Goal: Task Accomplishment & Management: Manage account settings

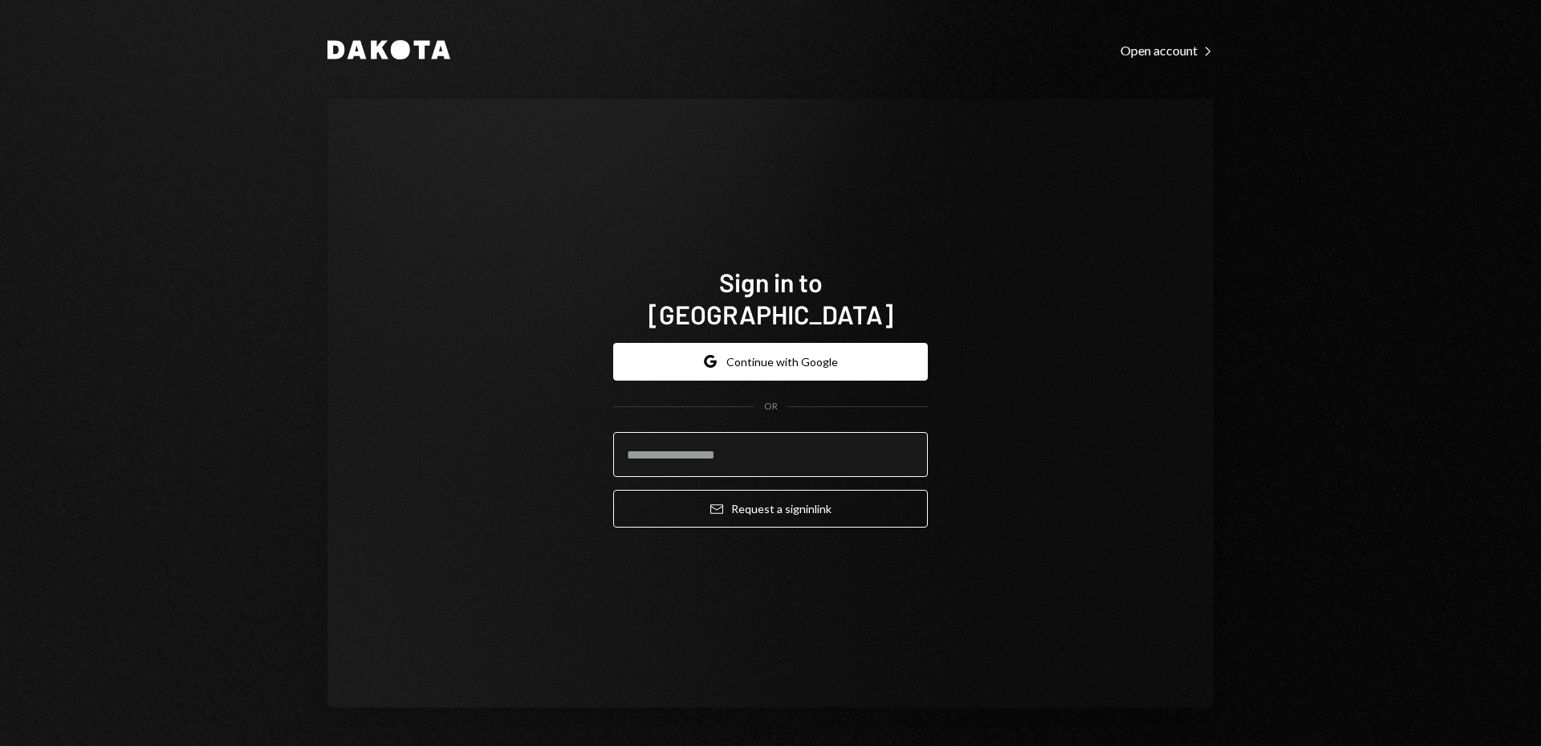
click at [772, 436] on input "email" at bounding box center [770, 454] width 315 height 45
type input "**********"
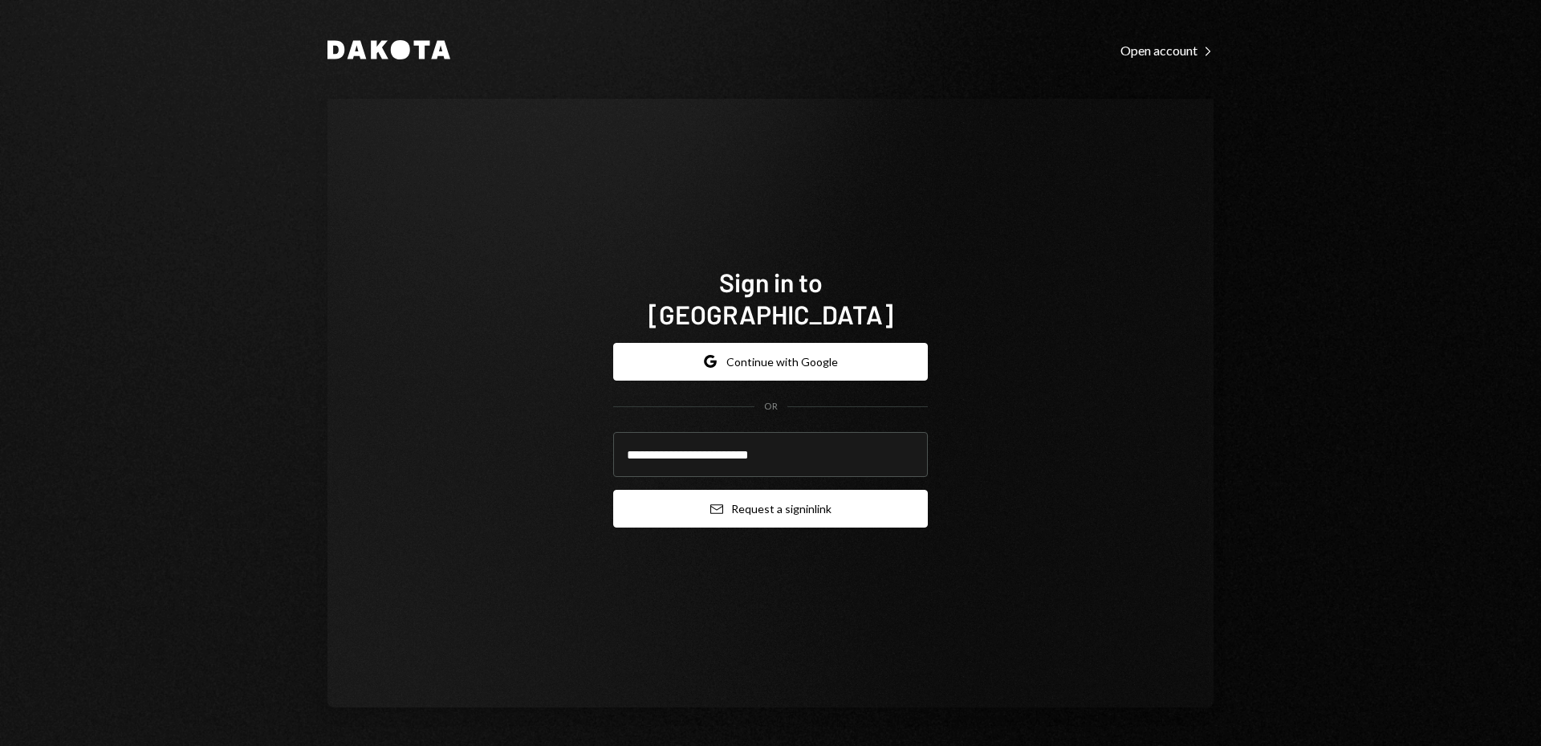
click at [769, 503] on button "Email Request a sign in link" at bounding box center [770, 509] width 315 height 38
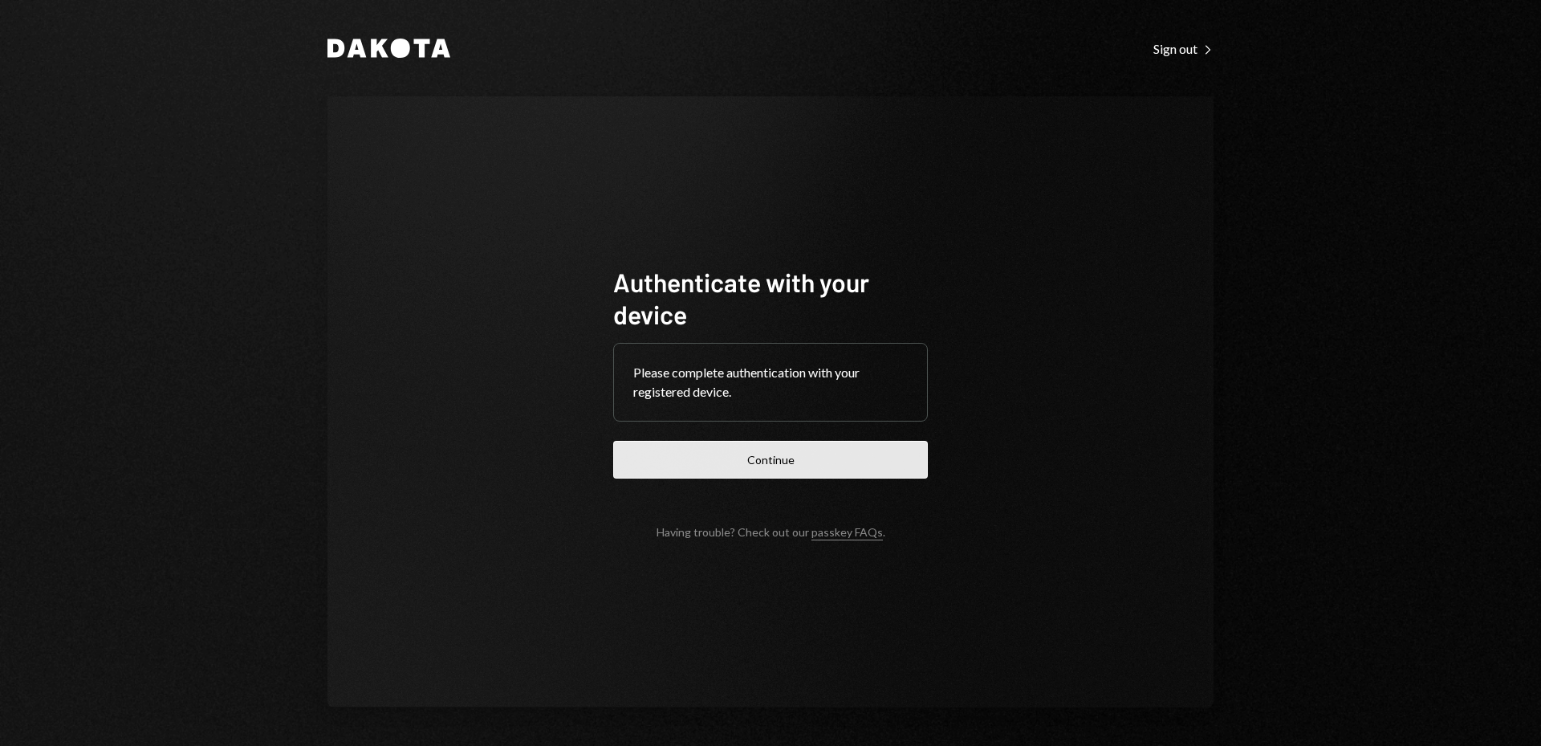
click at [792, 457] on button "Continue" at bounding box center [770, 460] width 315 height 38
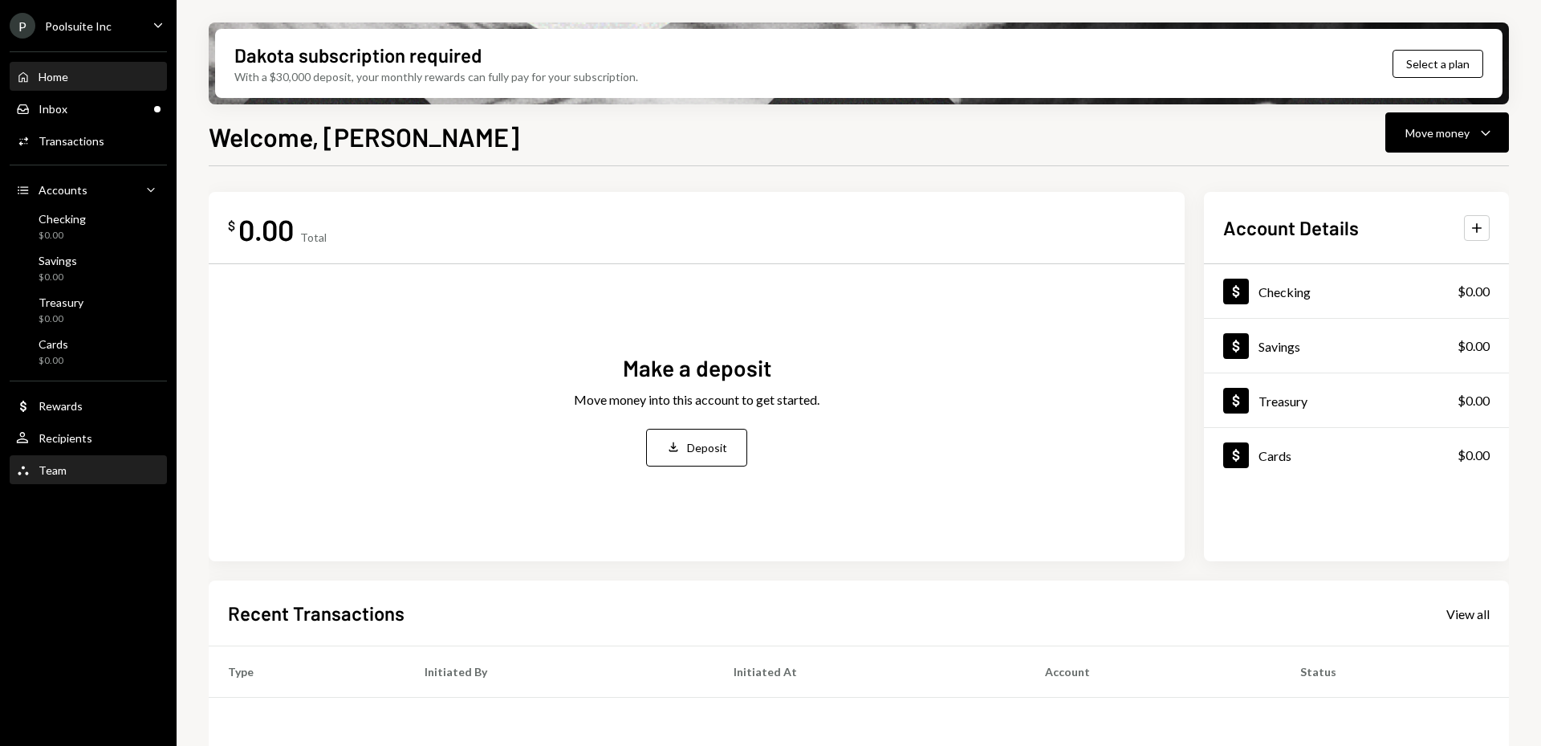
click at [73, 470] on div "Team Team" at bounding box center [88, 470] width 144 height 14
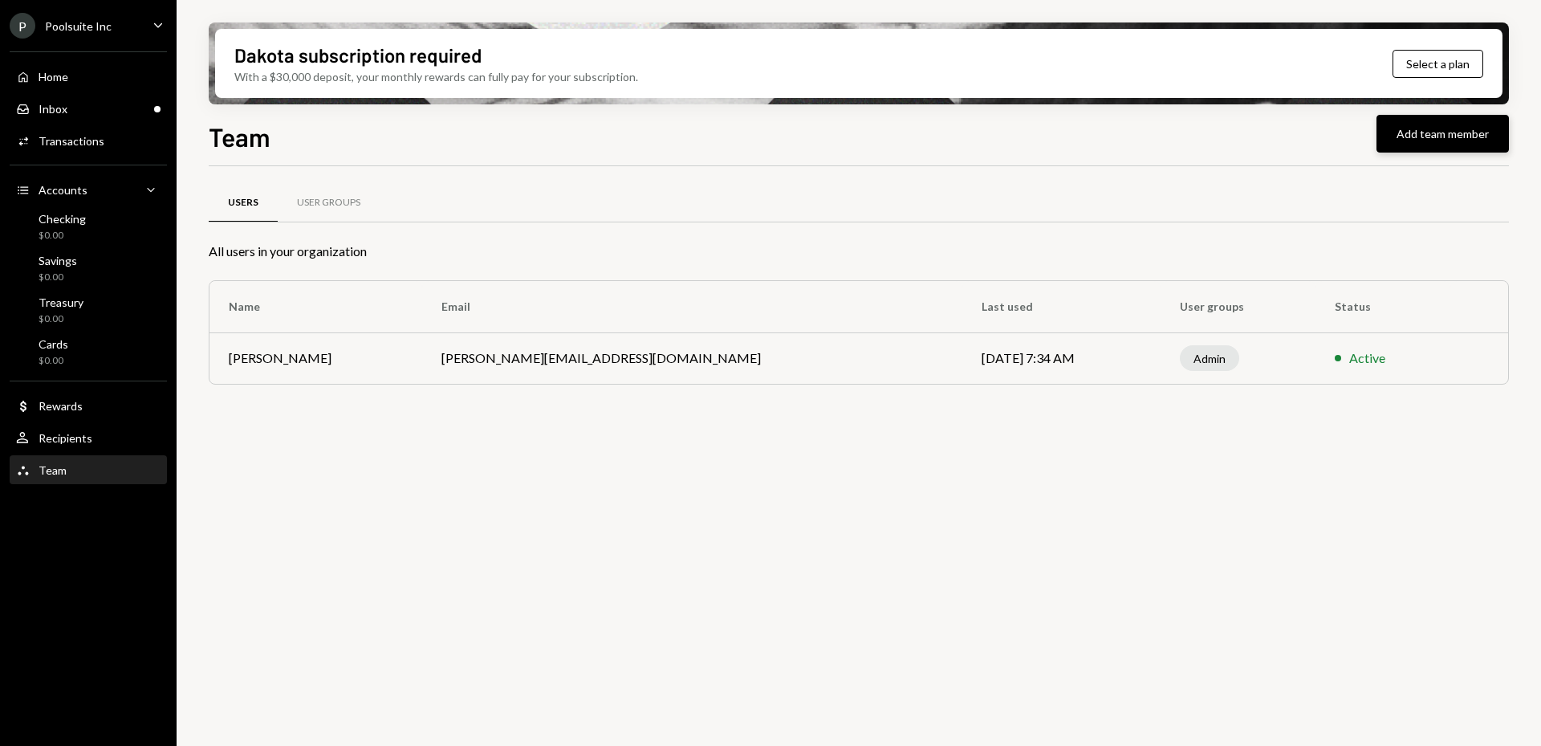
click at [1424, 135] on button "Add team member" at bounding box center [1443, 134] width 132 height 38
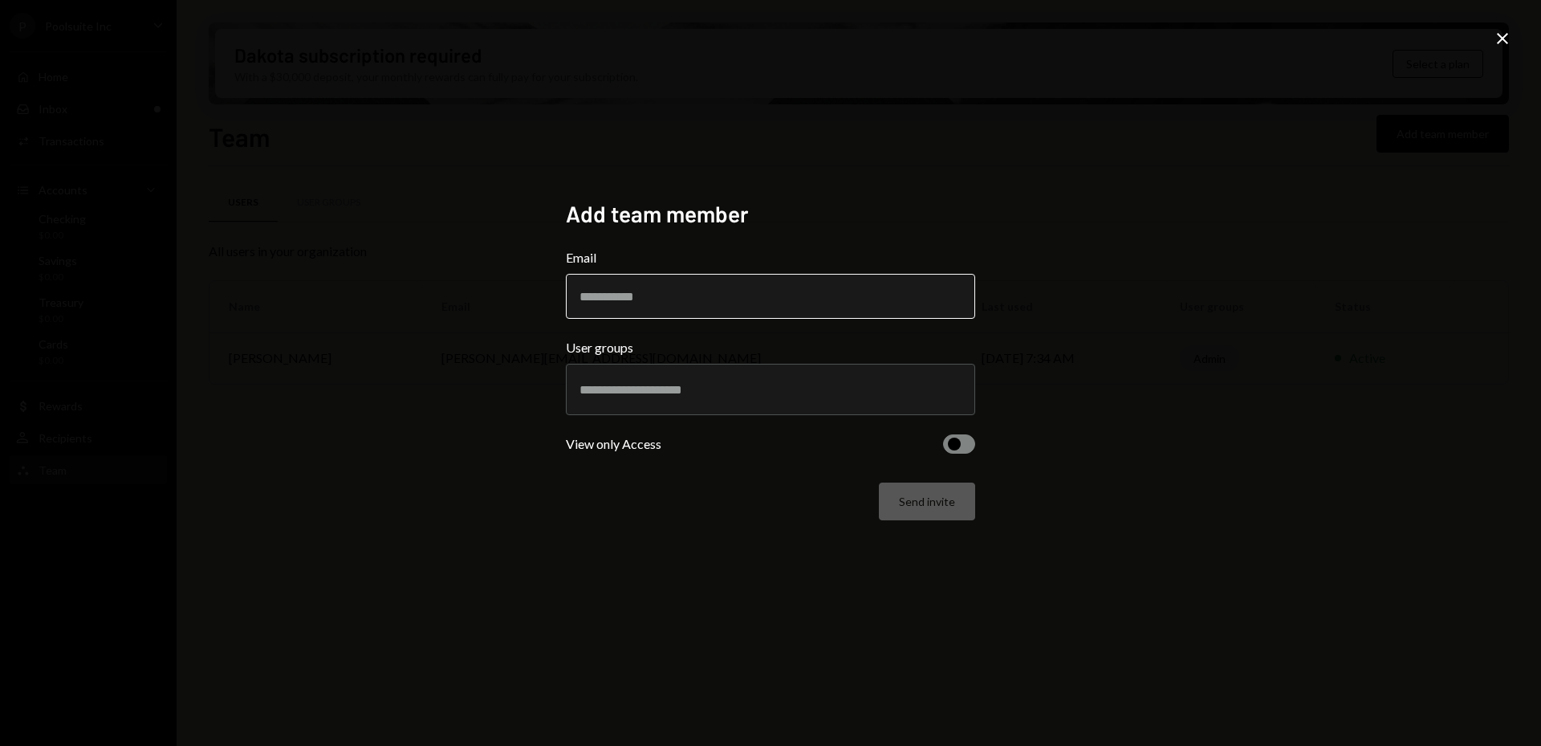
click at [747, 299] on input "Email" at bounding box center [770, 296] width 409 height 45
type input "**********"
click at [745, 383] on input "text" at bounding box center [771, 389] width 382 height 14
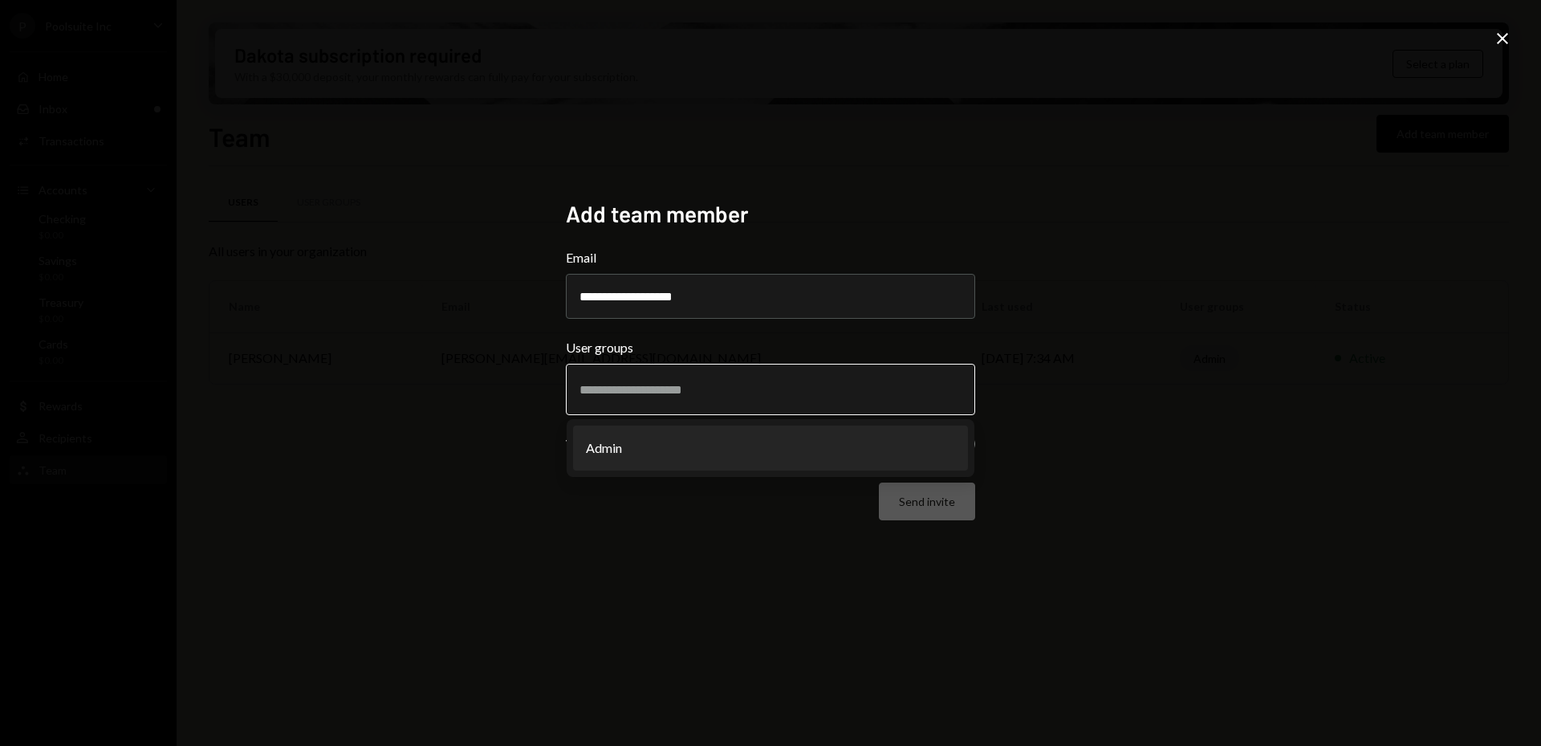
click at [710, 444] on li "Admin" at bounding box center [770, 447] width 395 height 45
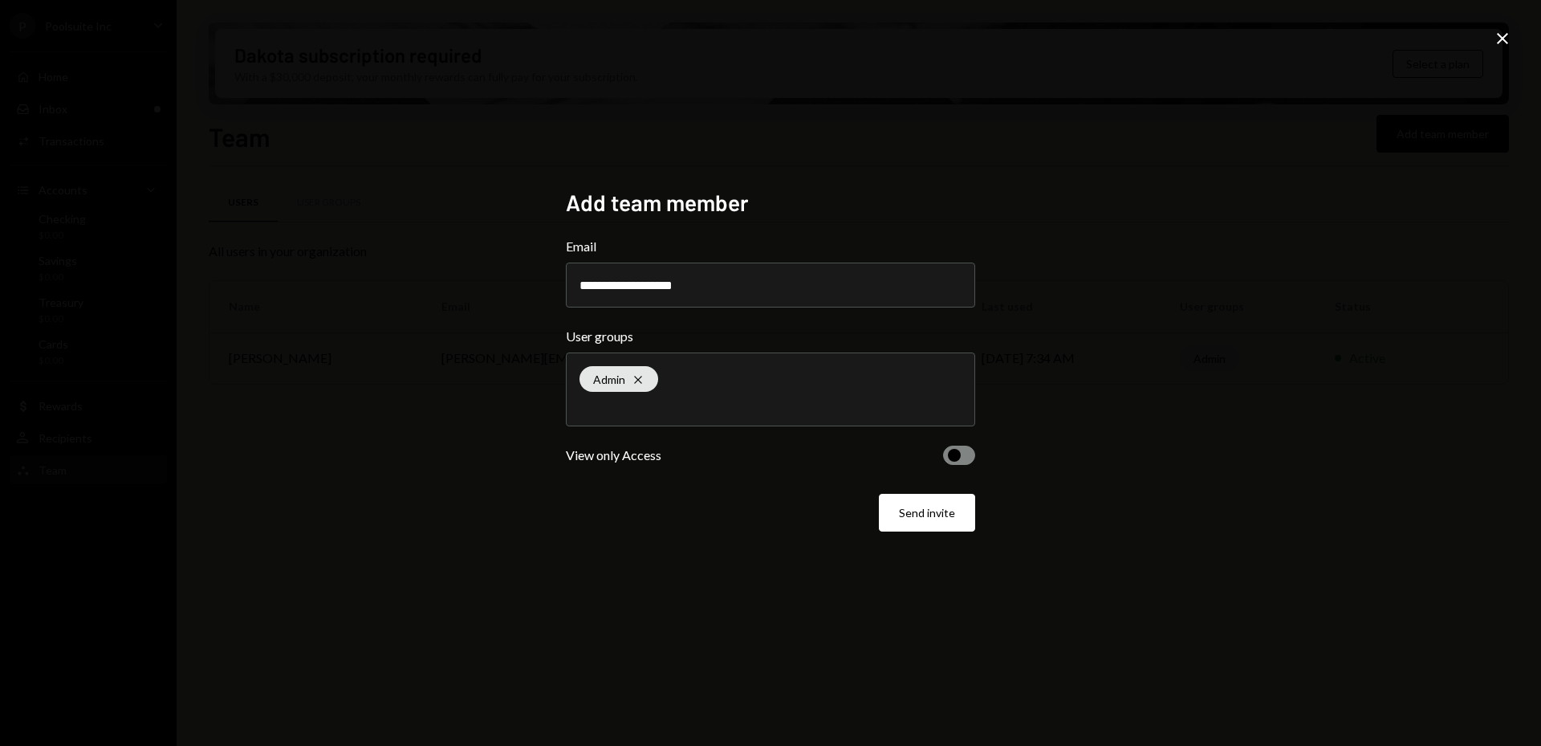
click at [967, 455] on button "button" at bounding box center [959, 455] width 32 height 19
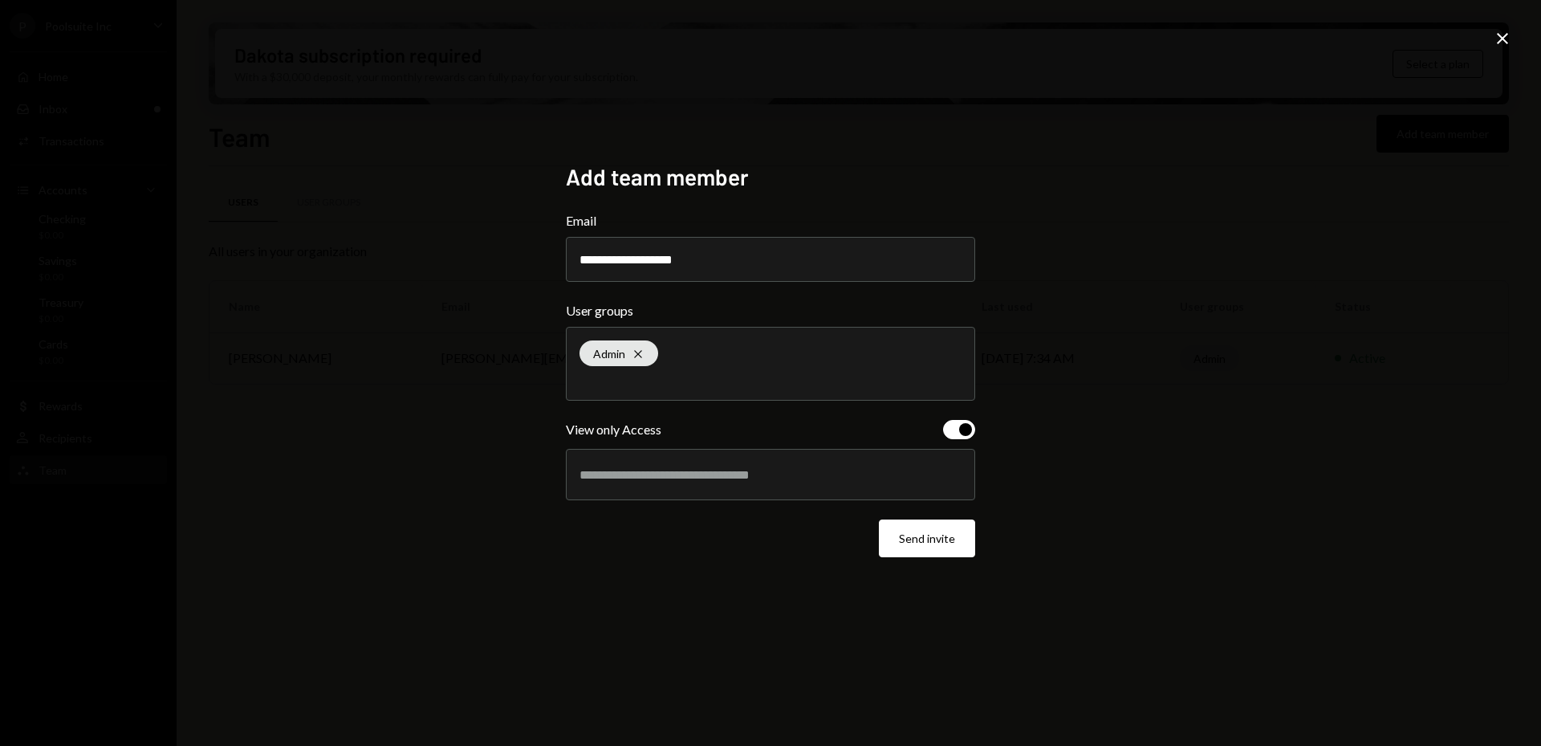
click at [958, 425] on button "button" at bounding box center [959, 429] width 32 height 19
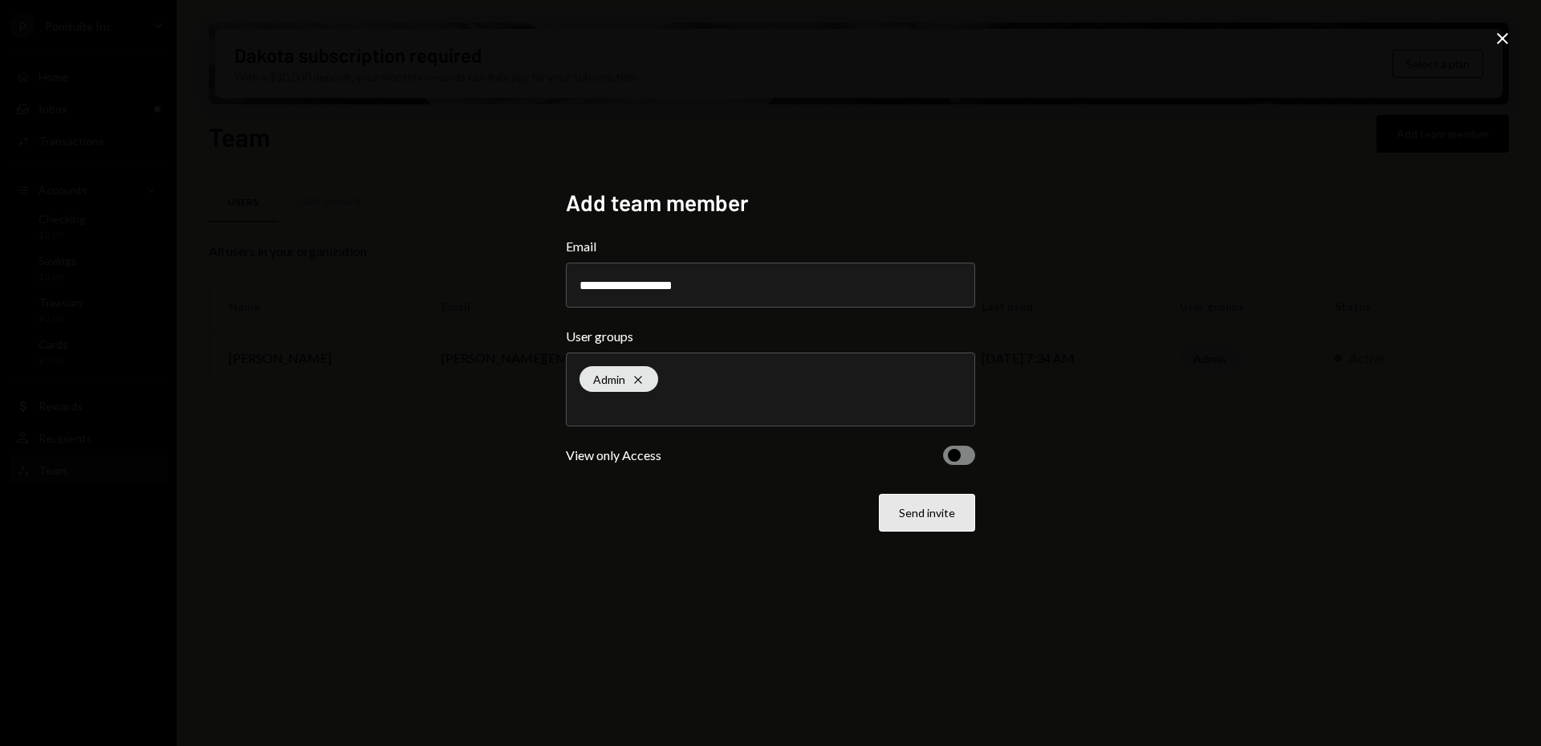
click at [950, 510] on button "Send invite" at bounding box center [927, 513] width 96 height 38
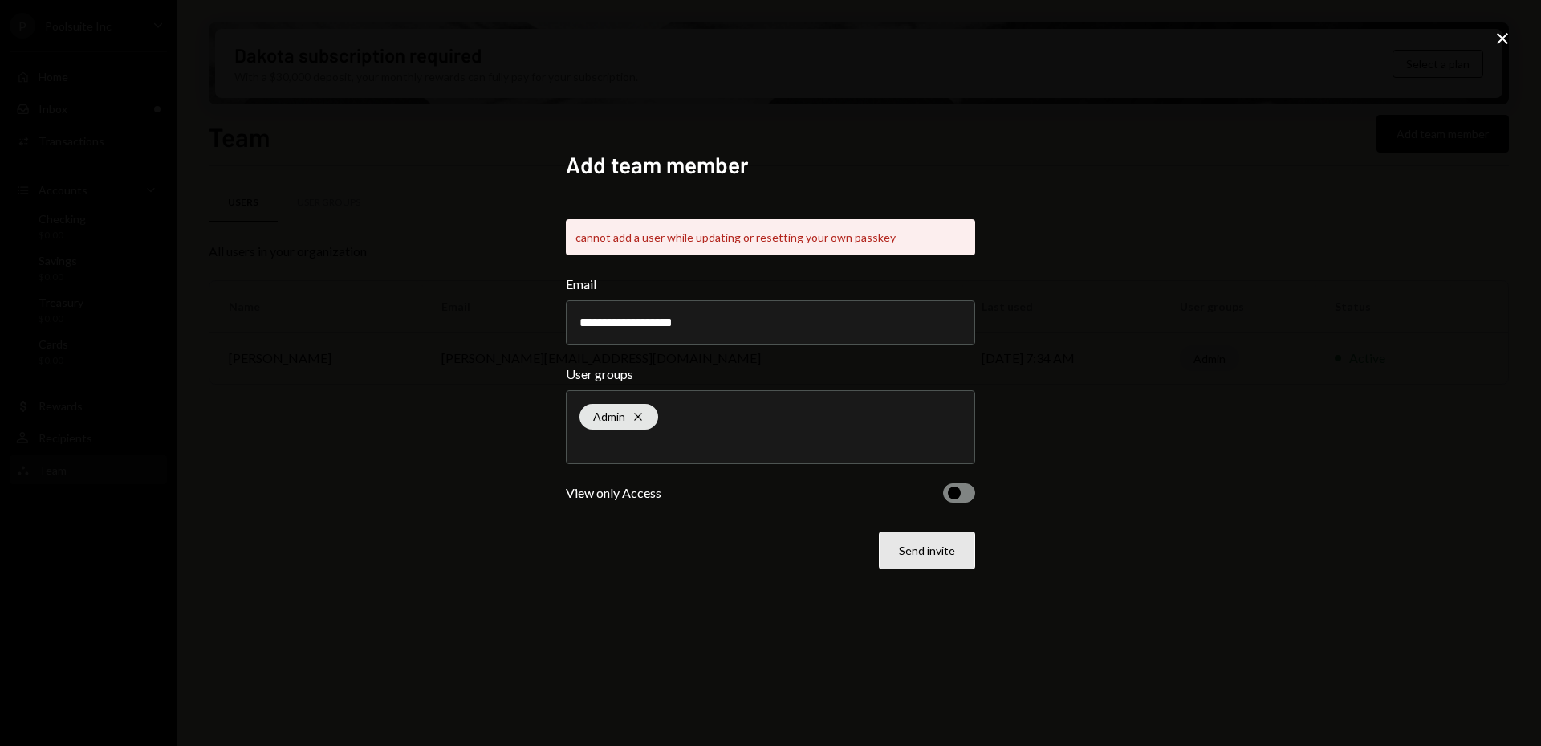
click at [939, 547] on button "Send invite" at bounding box center [927, 550] width 96 height 38
click at [1516, 37] on div "**********" at bounding box center [770, 373] width 1541 height 746
click at [1512, 37] on icon "Close" at bounding box center [1502, 38] width 19 height 19
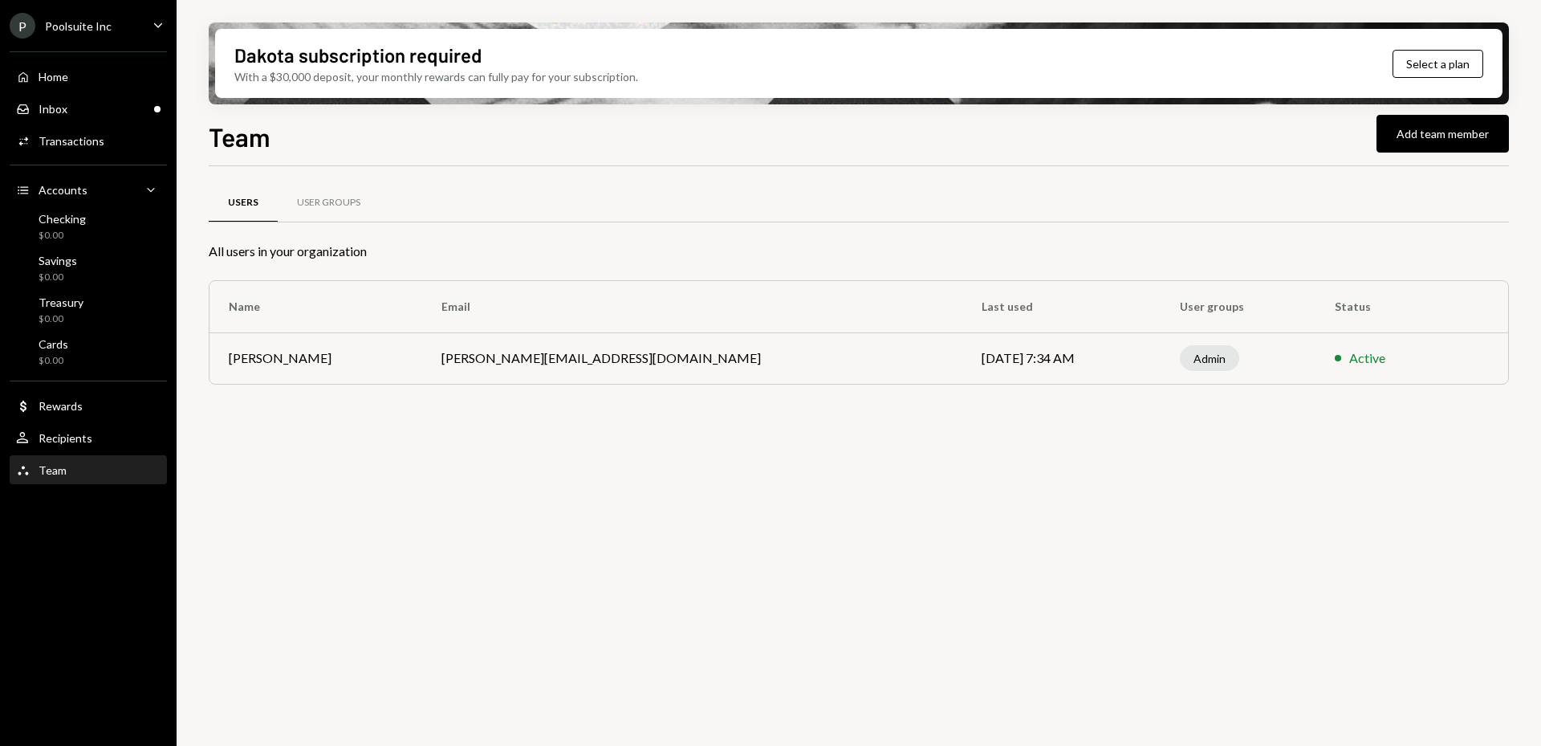
click at [73, 30] on div "Poolsuite Inc" at bounding box center [78, 26] width 67 height 14
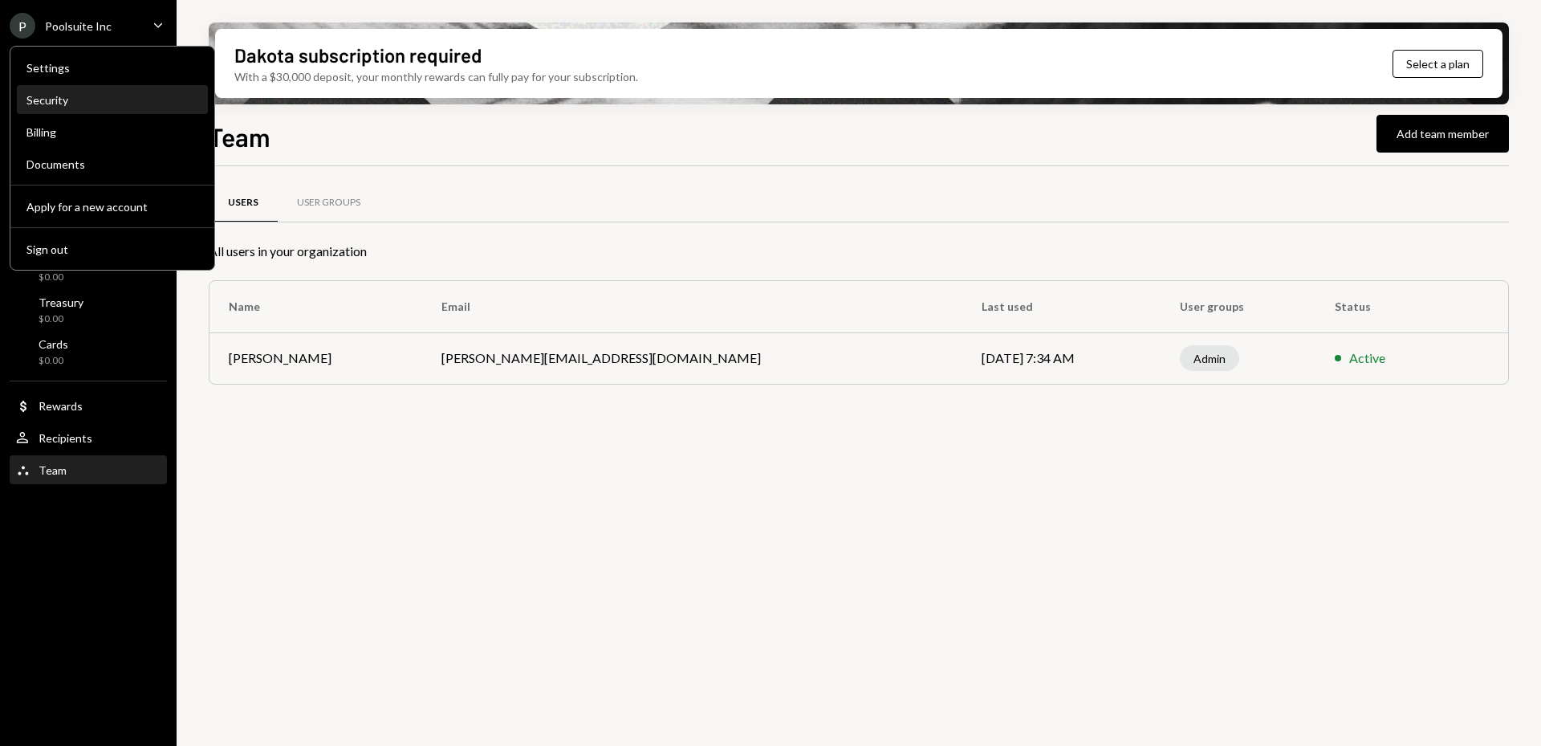
click at [89, 97] on div "Security" at bounding box center [112, 100] width 172 height 14
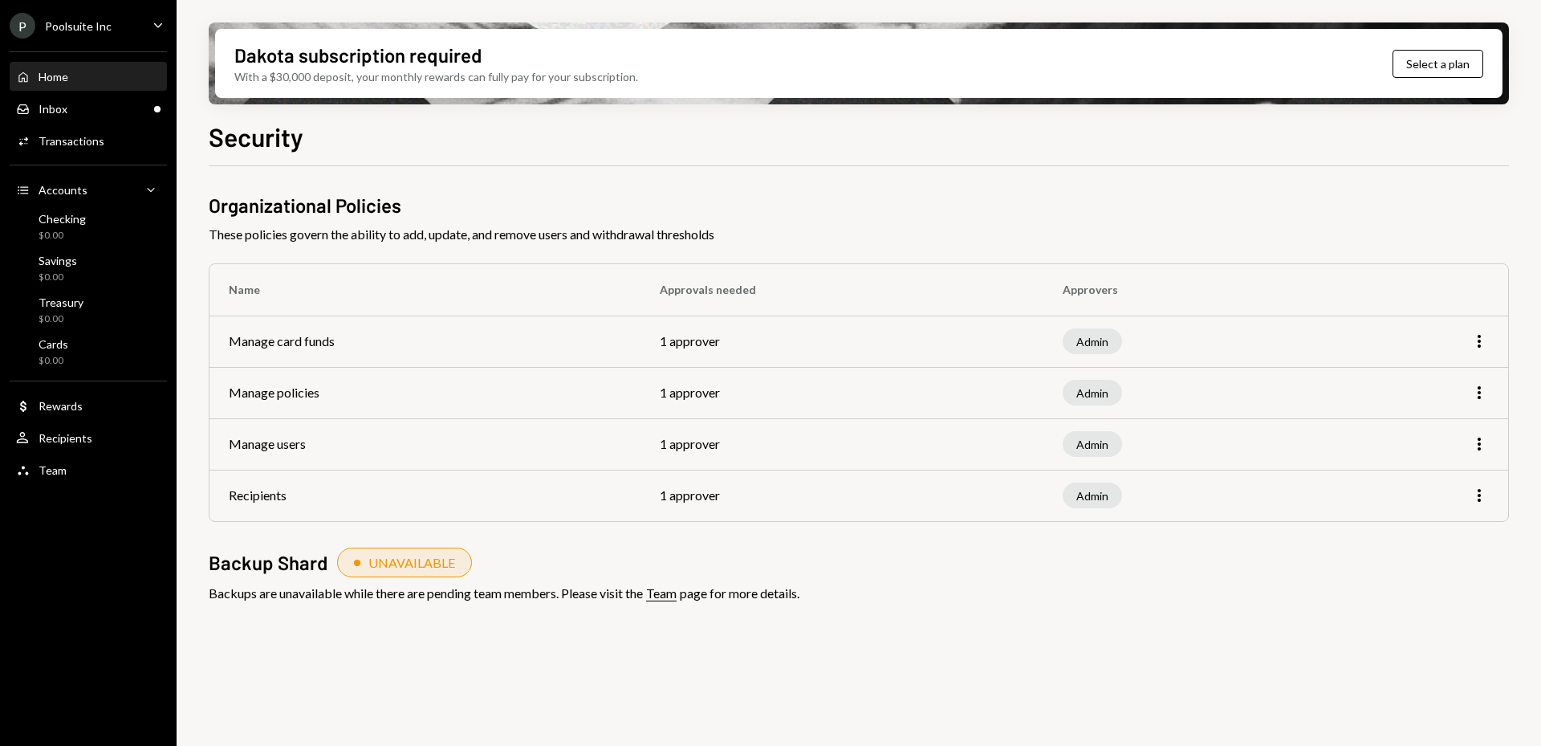
click at [55, 79] on div "Home" at bounding box center [54, 77] width 30 height 14
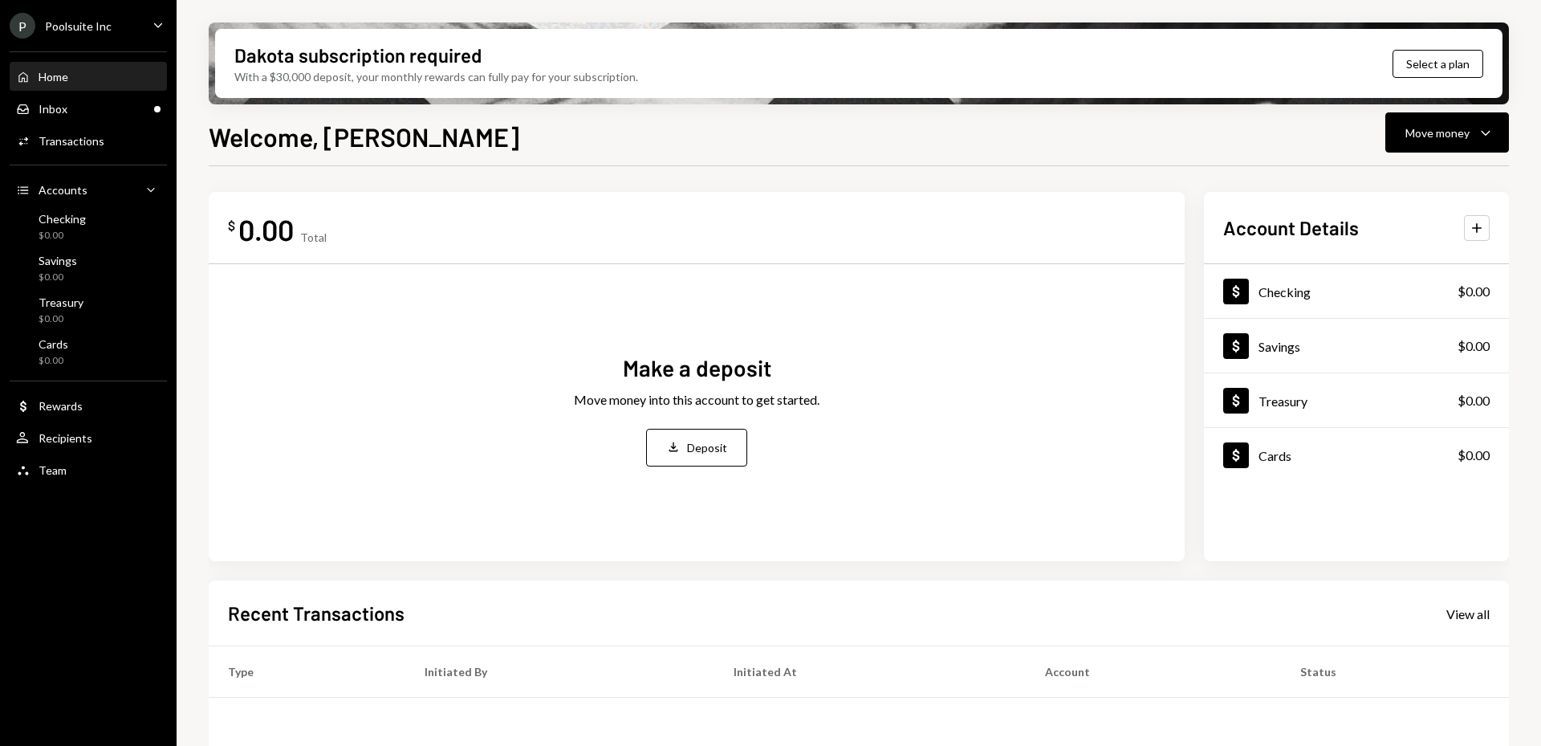
click at [83, 39] on ul "P Poolsuite Inc Caret Down Home Home Inbox Inbox Activities Transactions Accoun…" at bounding box center [88, 243] width 177 height 487
drag, startPoint x: 83, startPoint y: 39, endPoint x: 78, endPoint y: 18, distance: 21.6
click at [78, 18] on div "P Poolsuite Inc" at bounding box center [61, 26] width 102 height 26
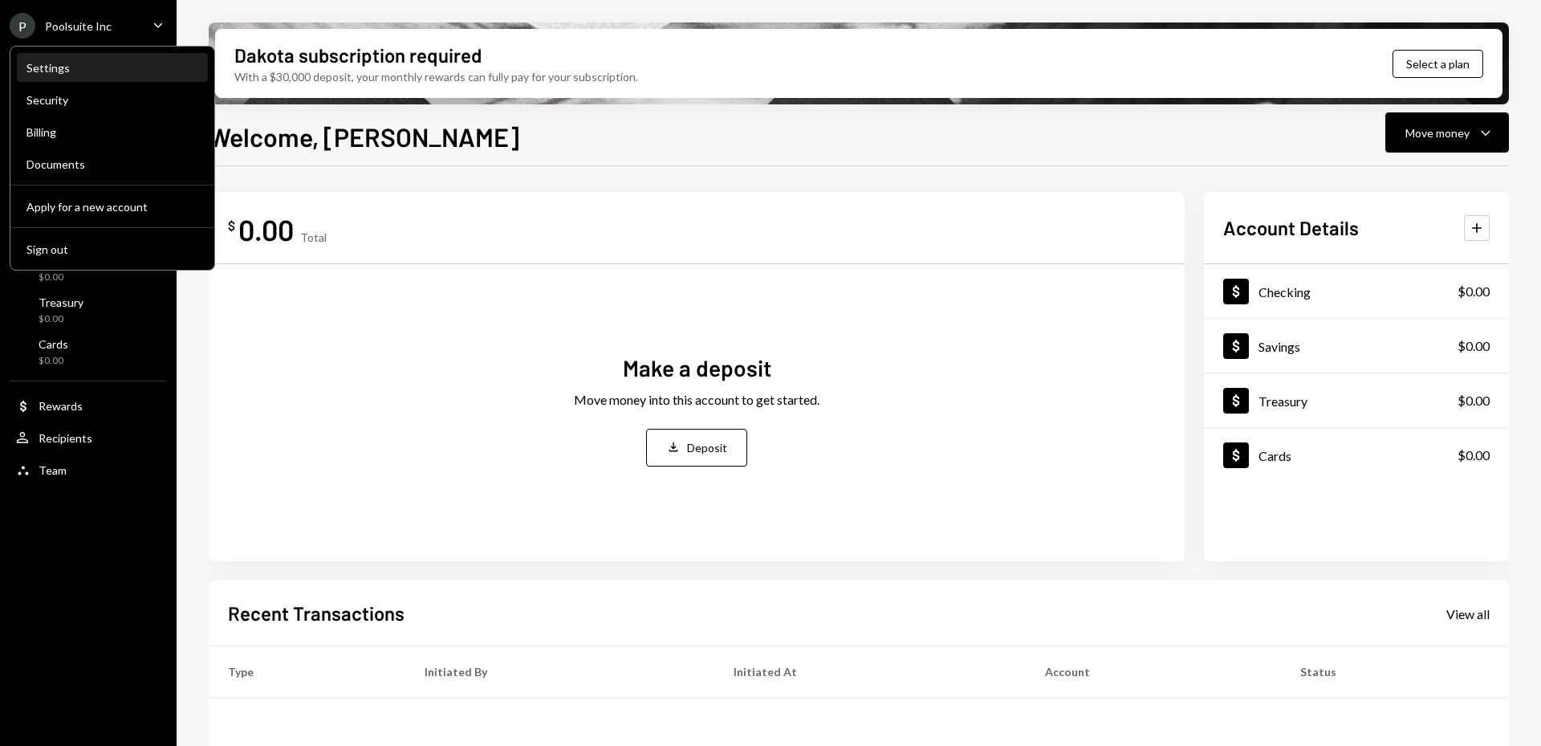
click at [96, 64] on div "Settings" at bounding box center [112, 68] width 172 height 14
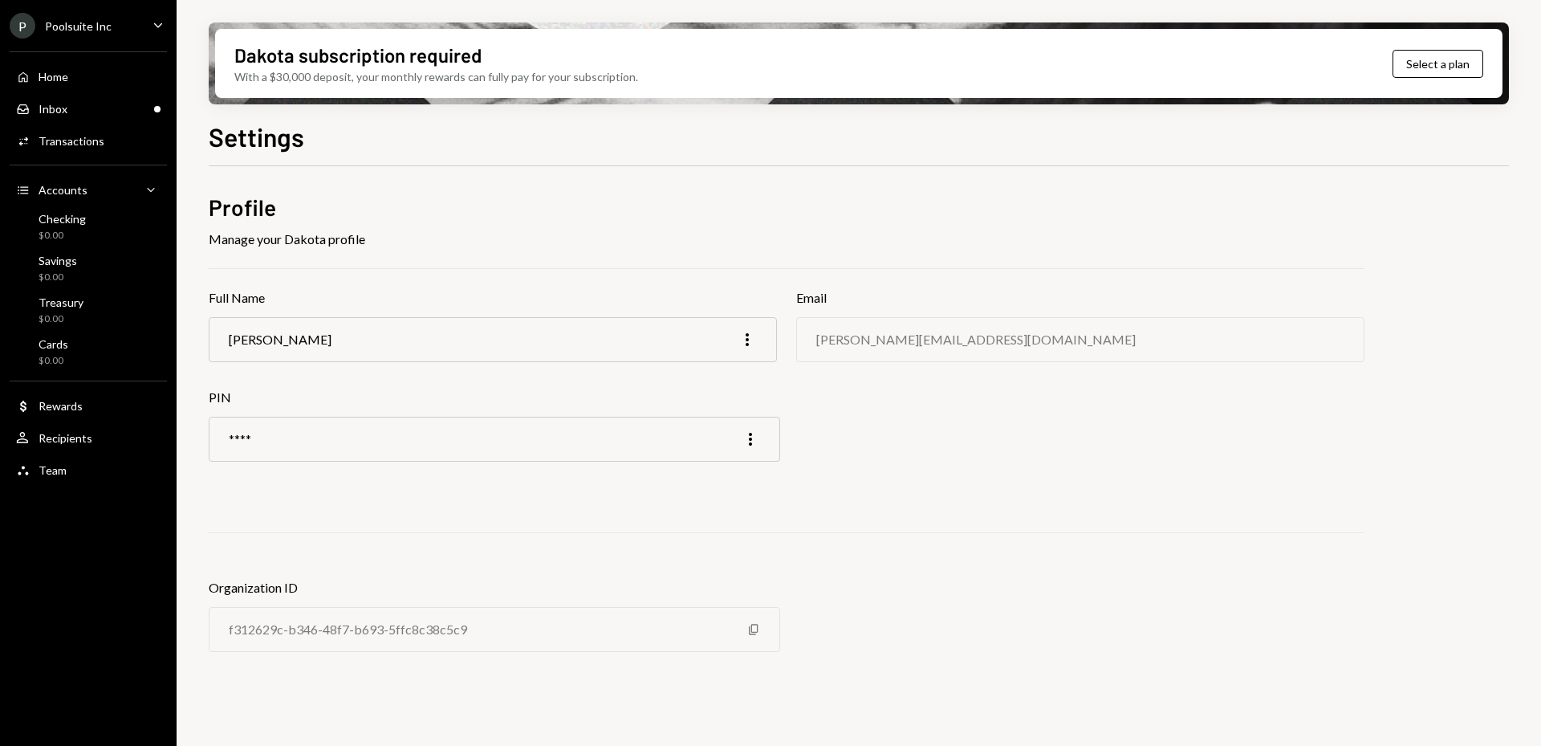
click at [753, 423] on div "**** More" at bounding box center [495, 439] width 572 height 45
click at [753, 441] on icon "More" at bounding box center [750, 438] width 19 height 19
click at [736, 465] on div "Edit" at bounding box center [714, 473] width 80 height 28
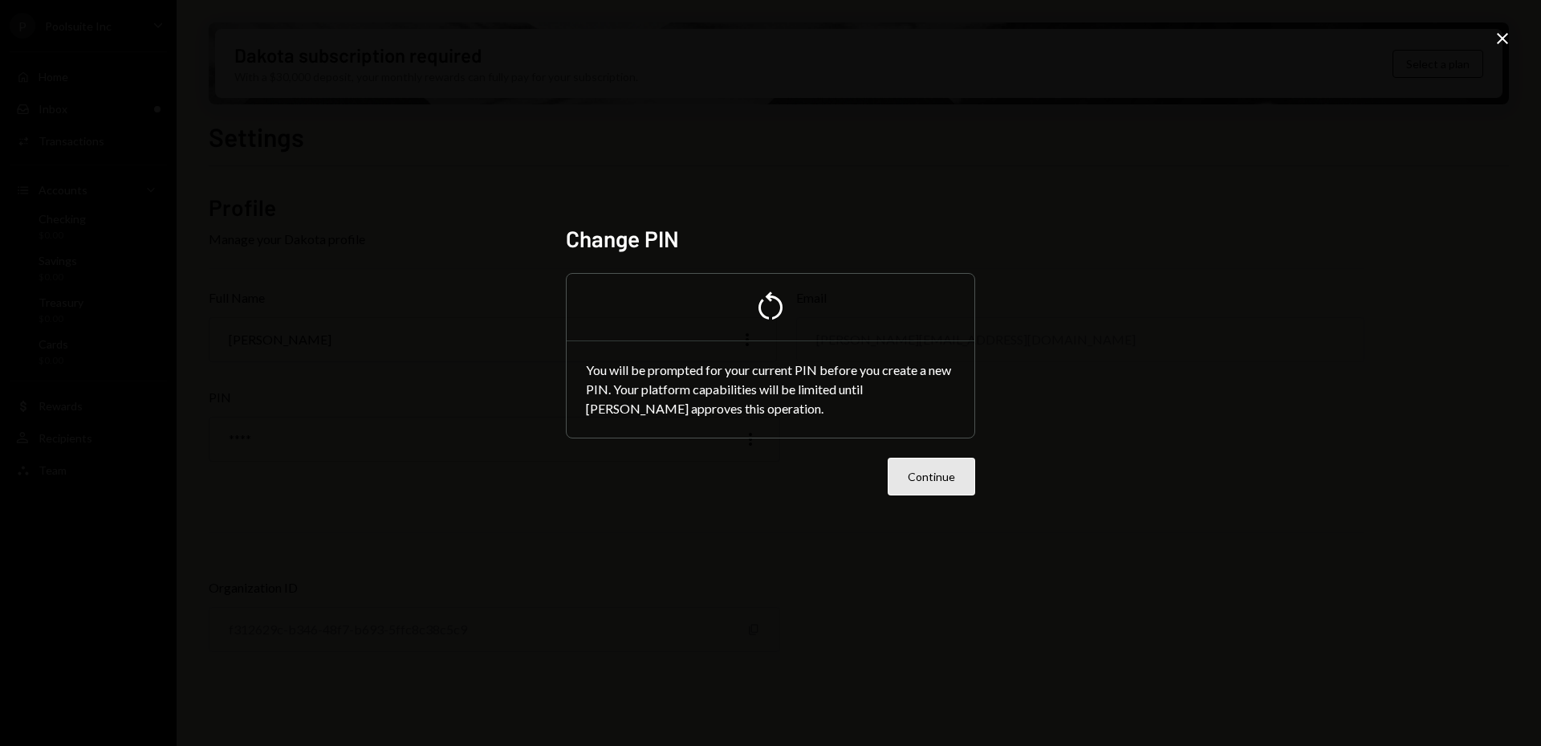
click at [915, 481] on button "Continue" at bounding box center [931, 477] width 87 height 38
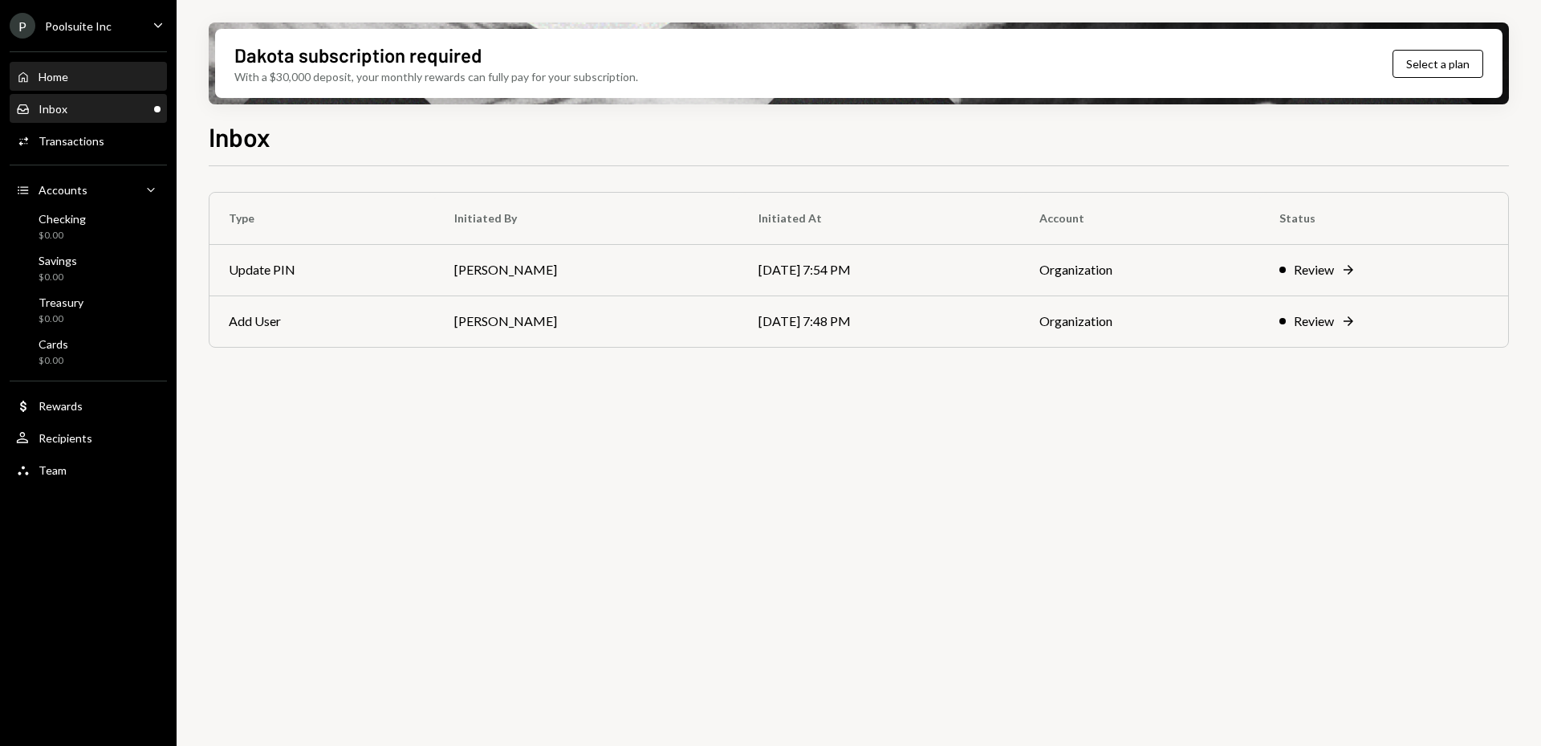
click at [94, 83] on div "Home Home" at bounding box center [88, 77] width 144 height 14
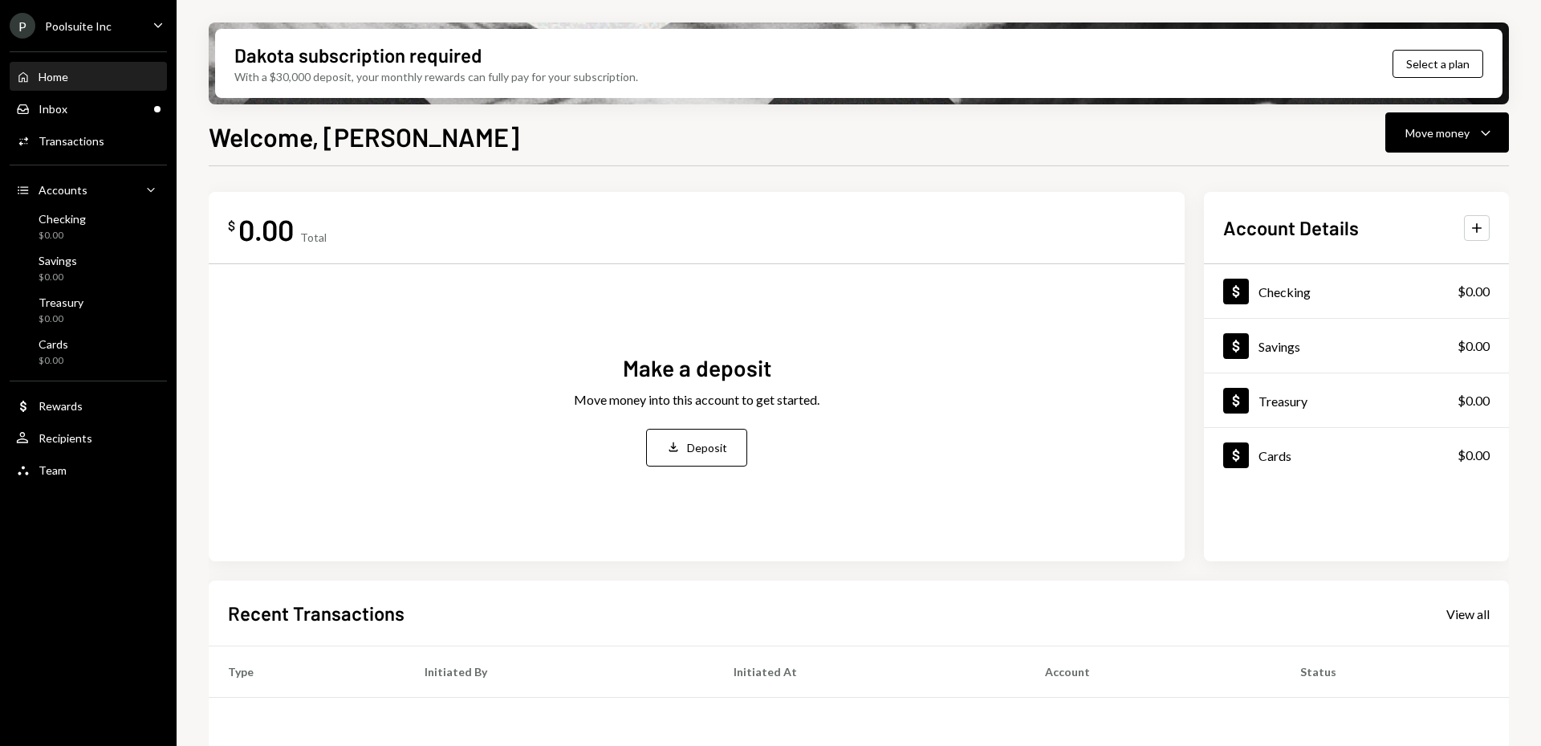
click at [145, 35] on div "P Poolsuite Inc Caret Down" at bounding box center [88, 26] width 177 height 26
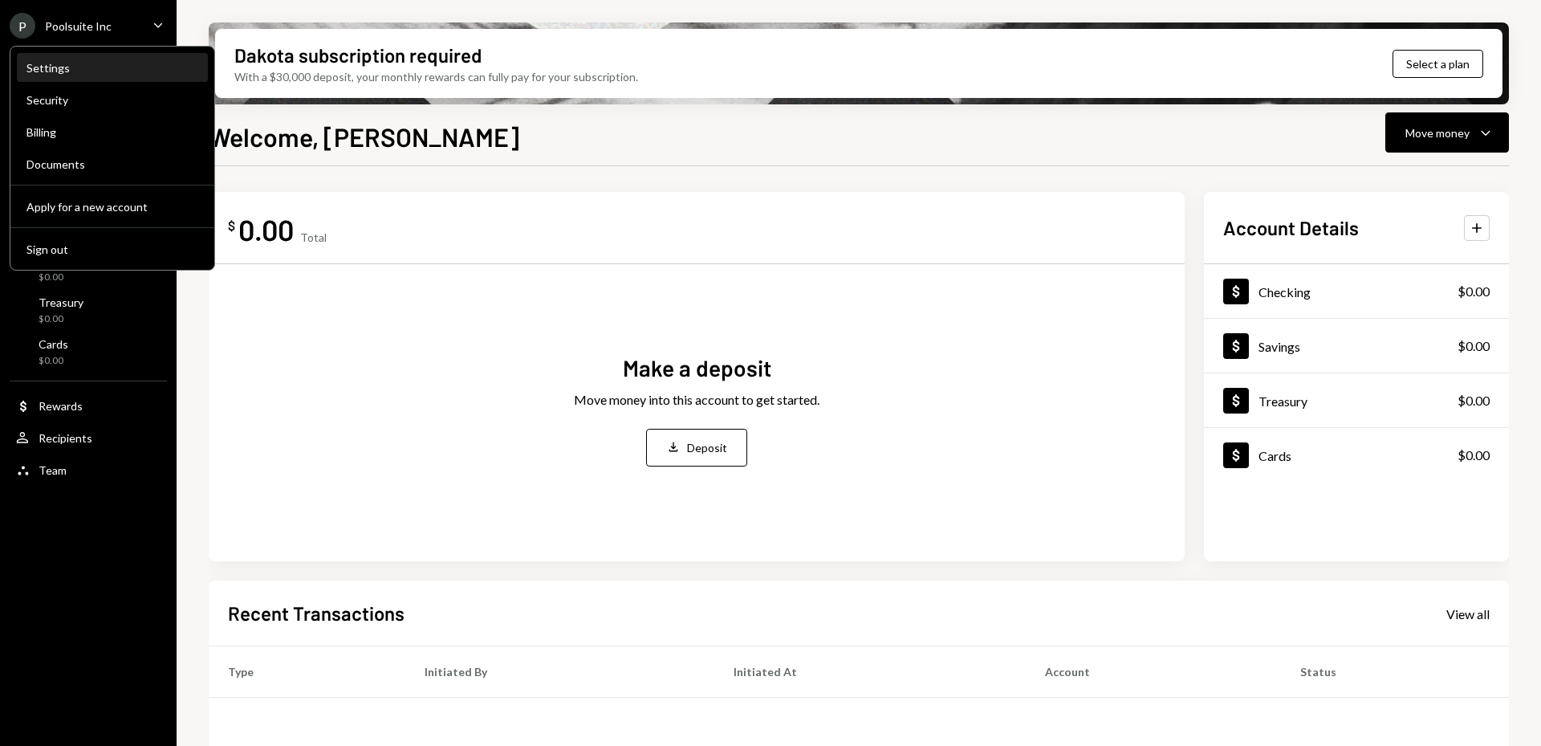
click at [121, 71] on div "Settings" at bounding box center [112, 68] width 172 height 14
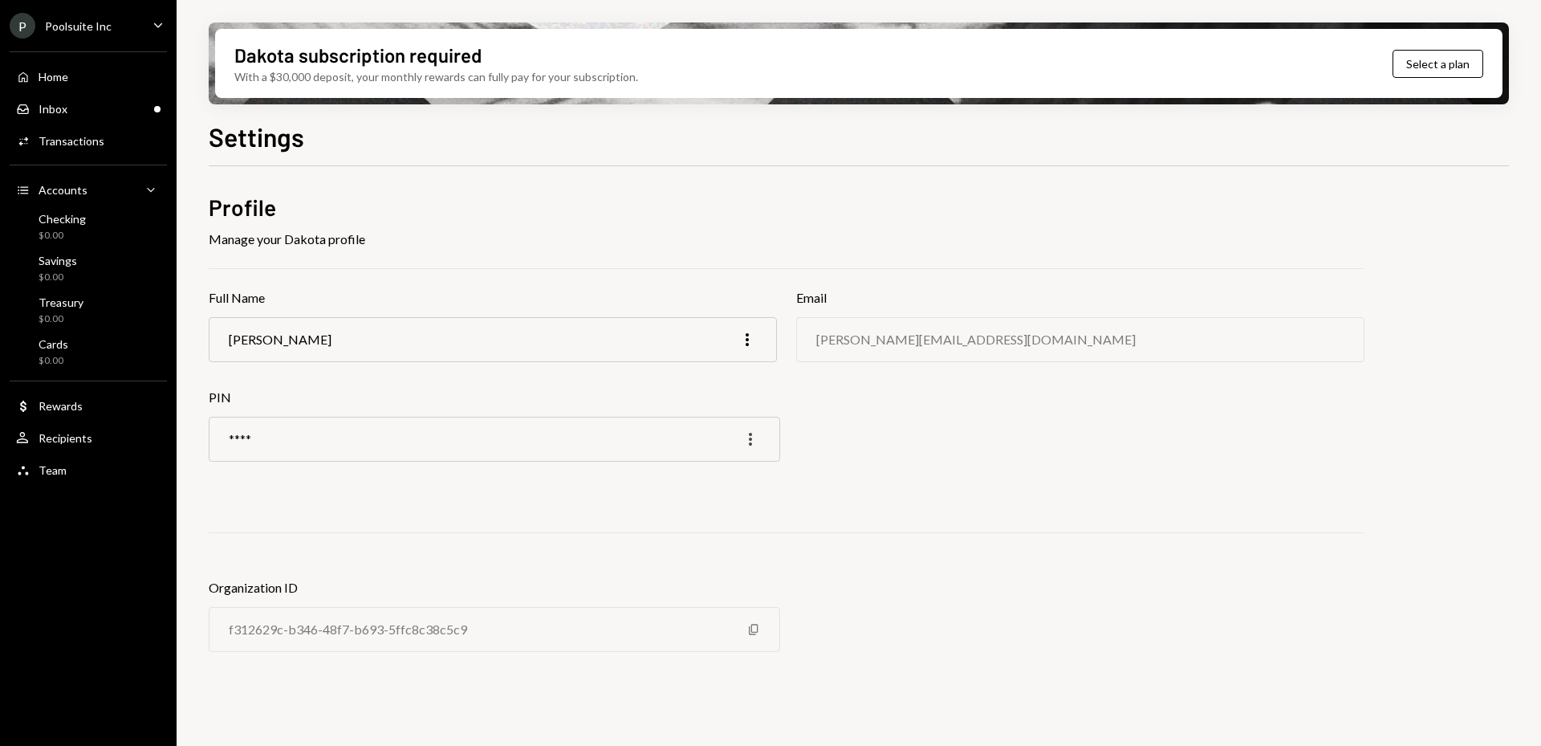
click at [750, 445] on icon "button" at bounding box center [750, 439] width 3 height 13
click at [723, 472] on div "Edit" at bounding box center [714, 473] width 80 height 28
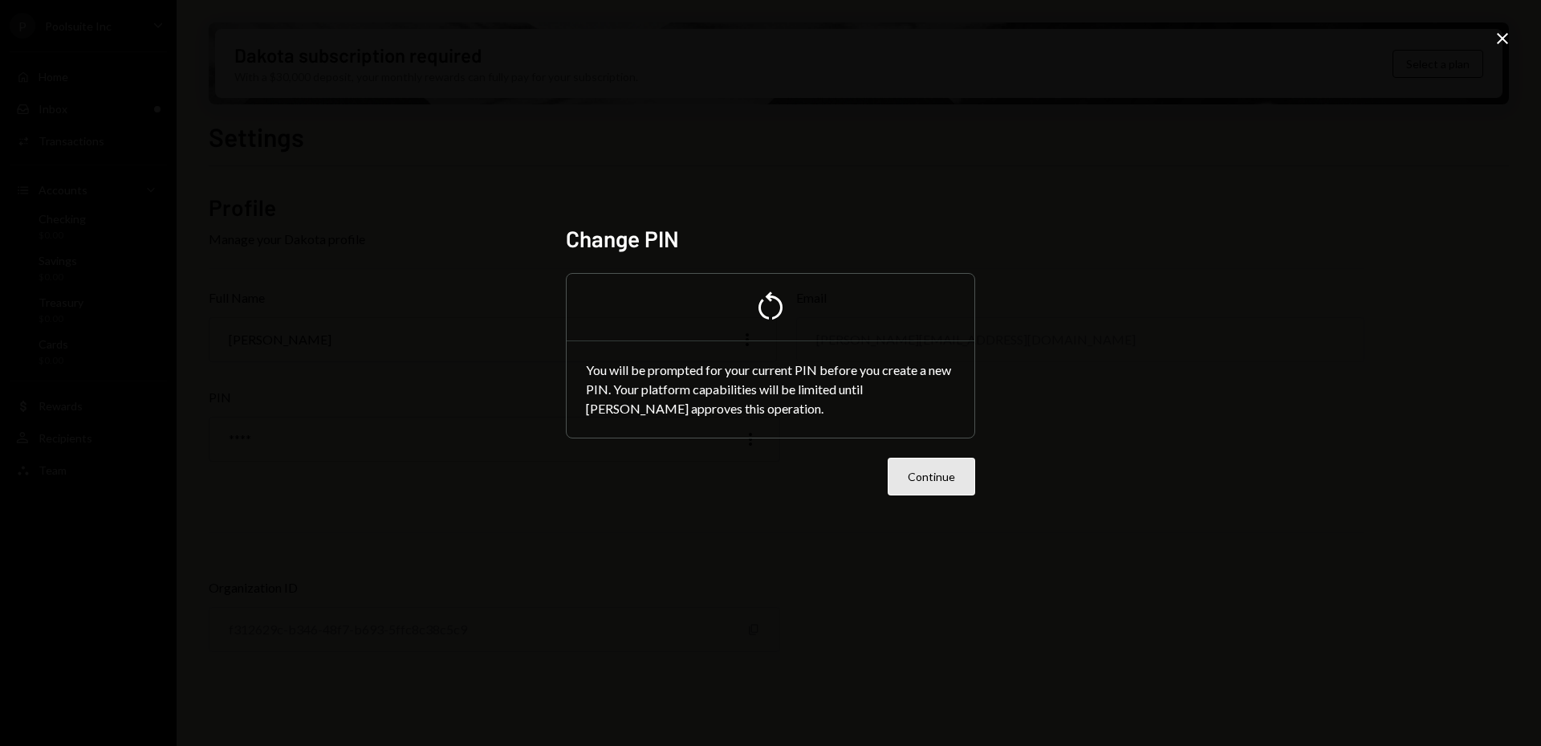
click at [933, 490] on button "Continue" at bounding box center [931, 477] width 87 height 38
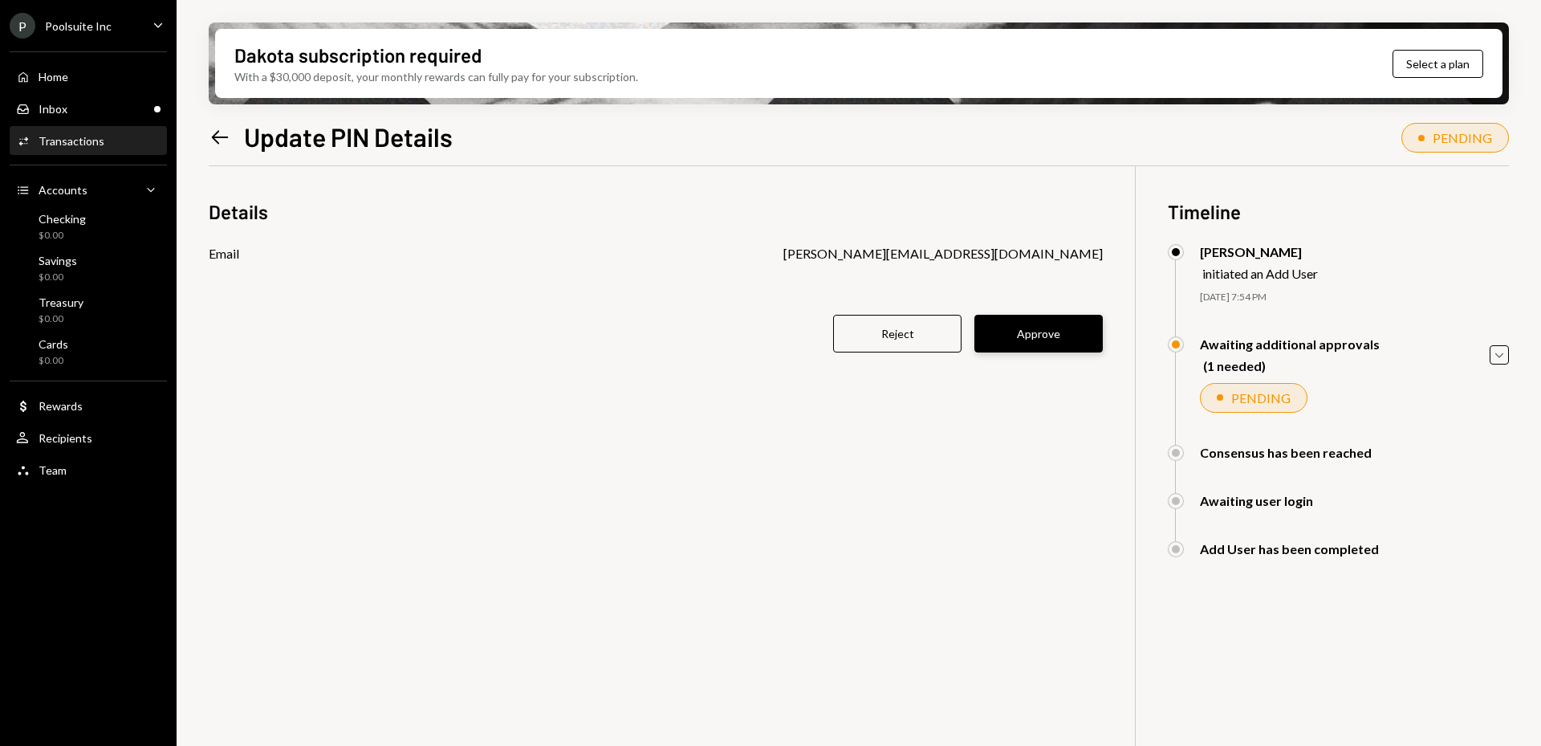
click at [1019, 337] on button "Approve" at bounding box center [1039, 334] width 128 height 38
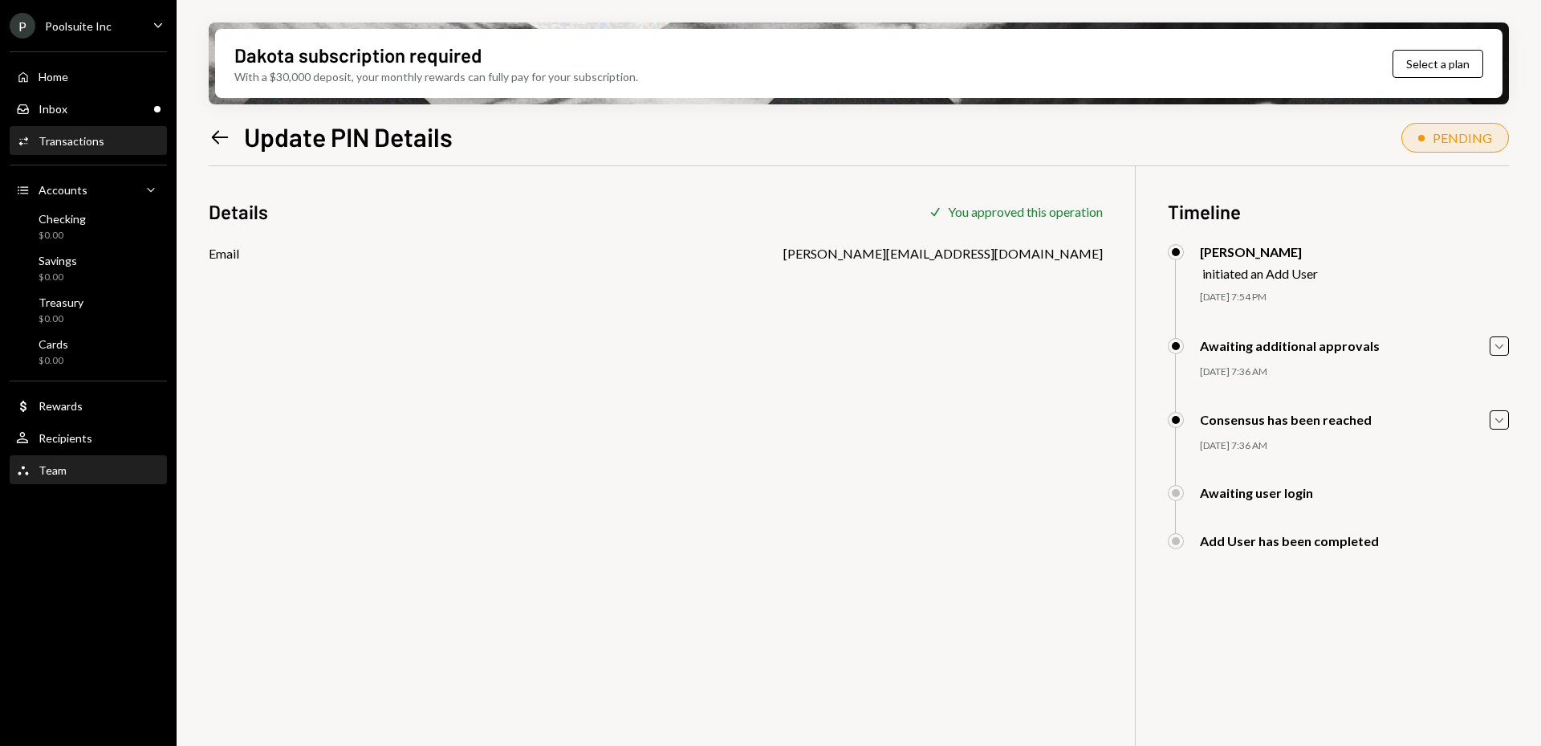
click at [71, 466] on div "Team Team" at bounding box center [88, 470] width 144 height 14
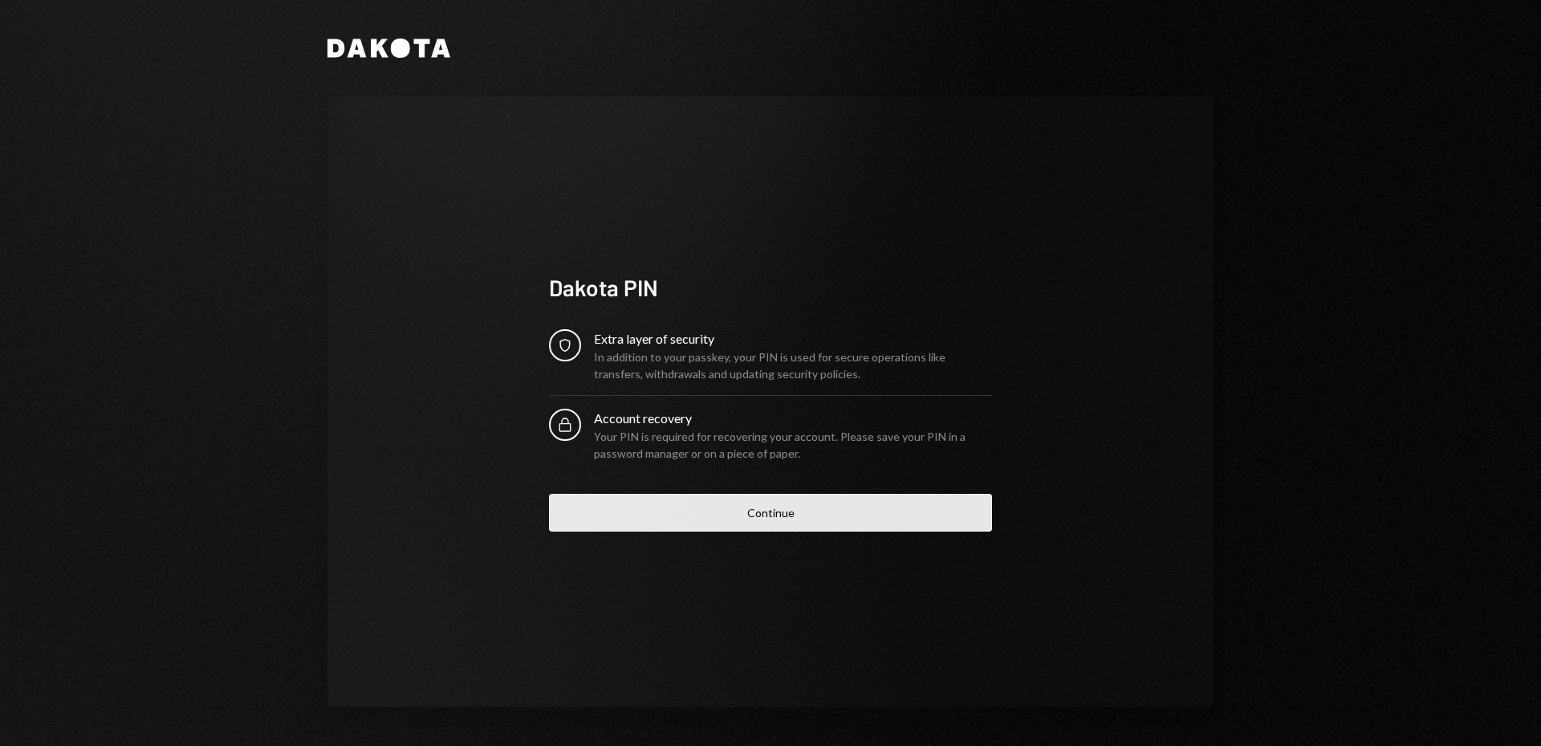
click at [780, 511] on button "Continue" at bounding box center [770, 513] width 443 height 38
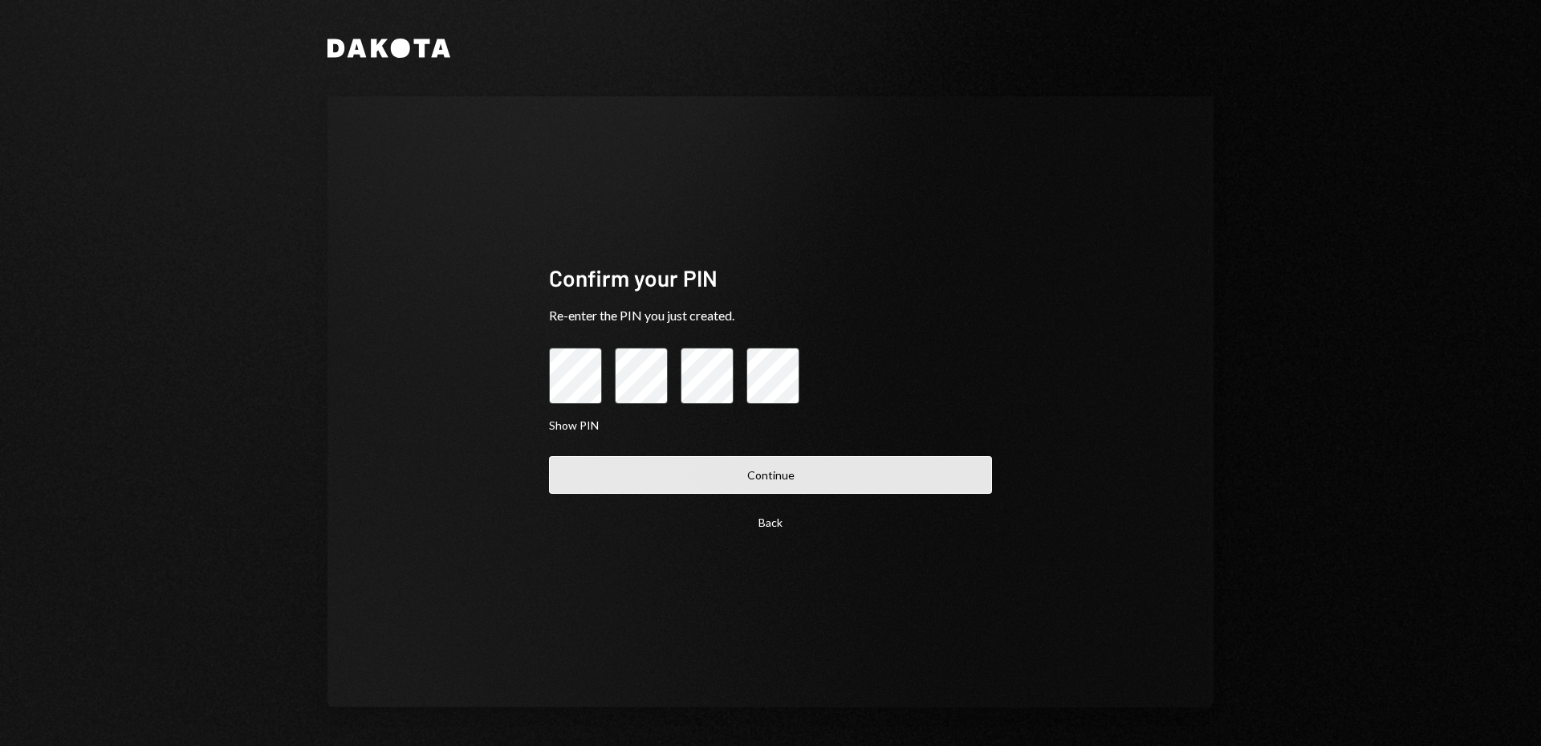
click at [781, 488] on button "Continue" at bounding box center [770, 475] width 443 height 38
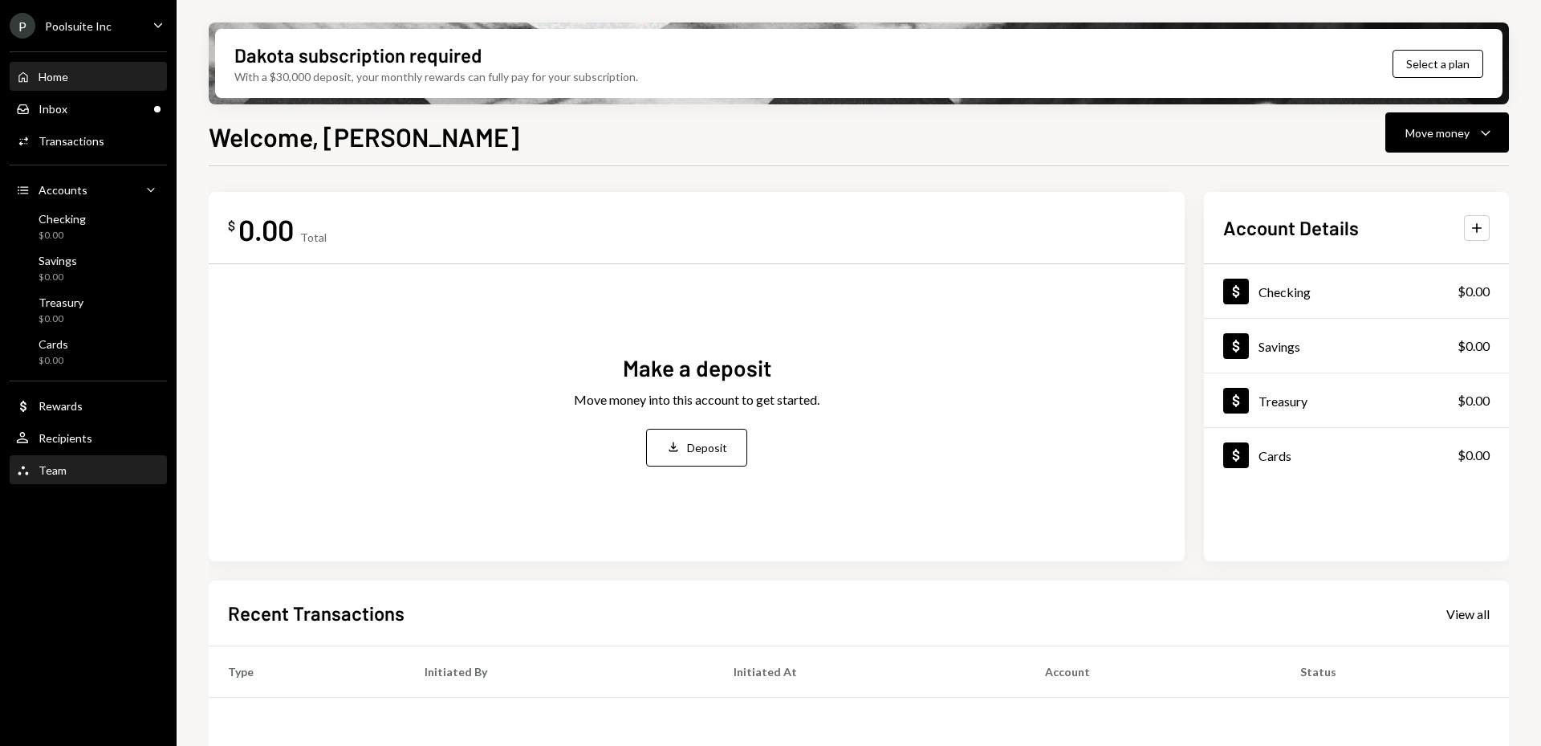
click at [79, 461] on div "Team Team" at bounding box center [88, 470] width 144 height 27
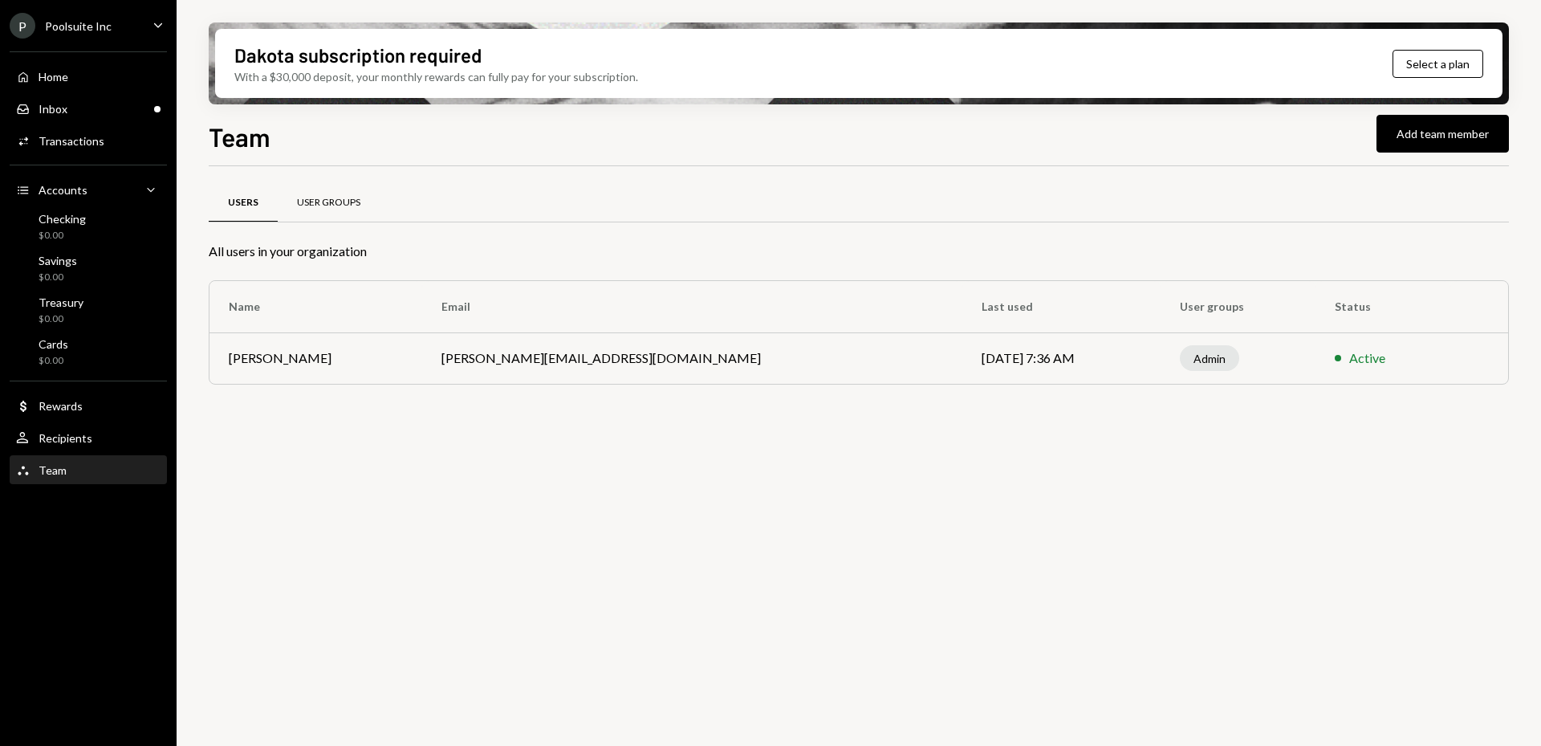
click at [324, 199] on div "User Groups" at bounding box center [328, 203] width 63 height 14
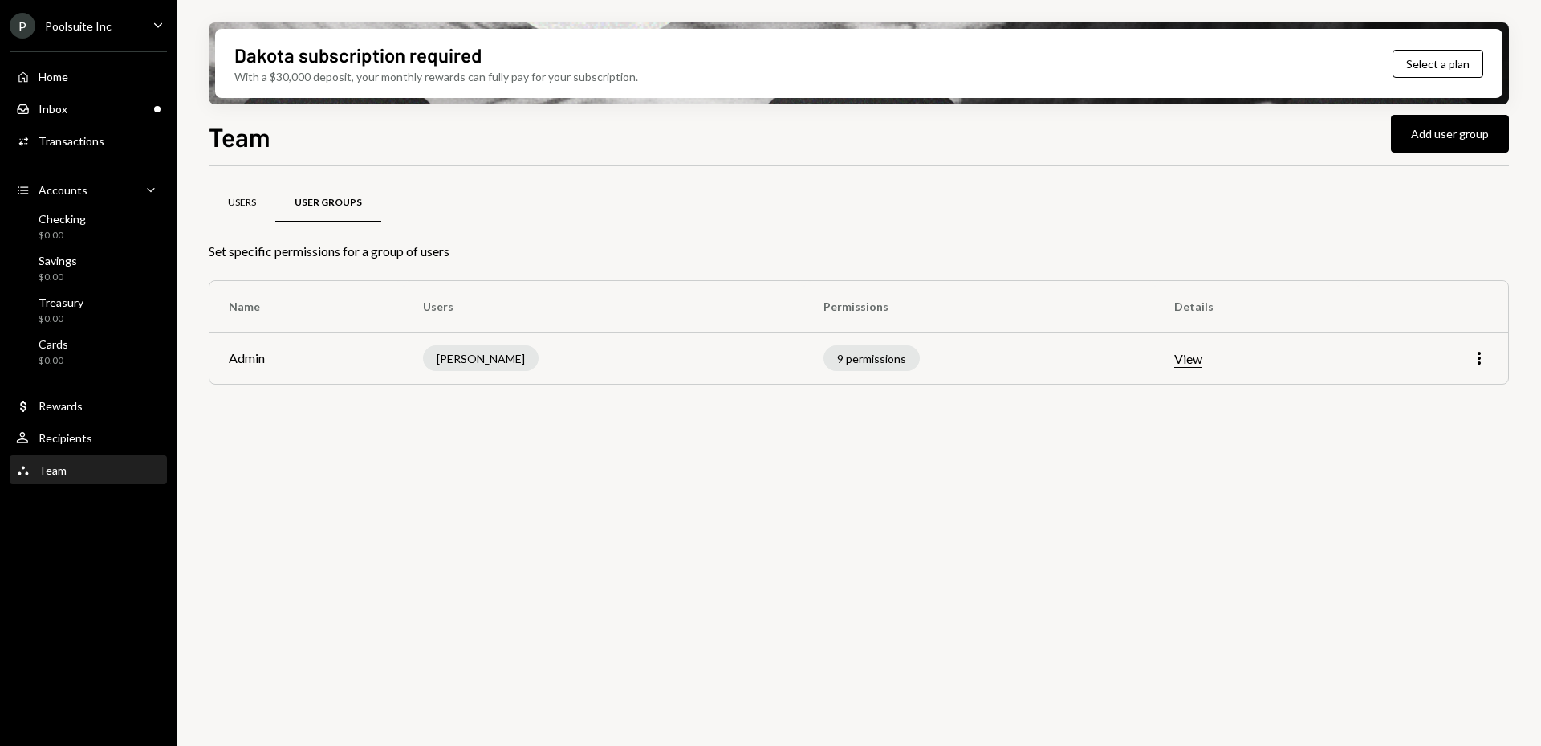
click at [255, 197] on div "Users" at bounding box center [242, 203] width 28 height 14
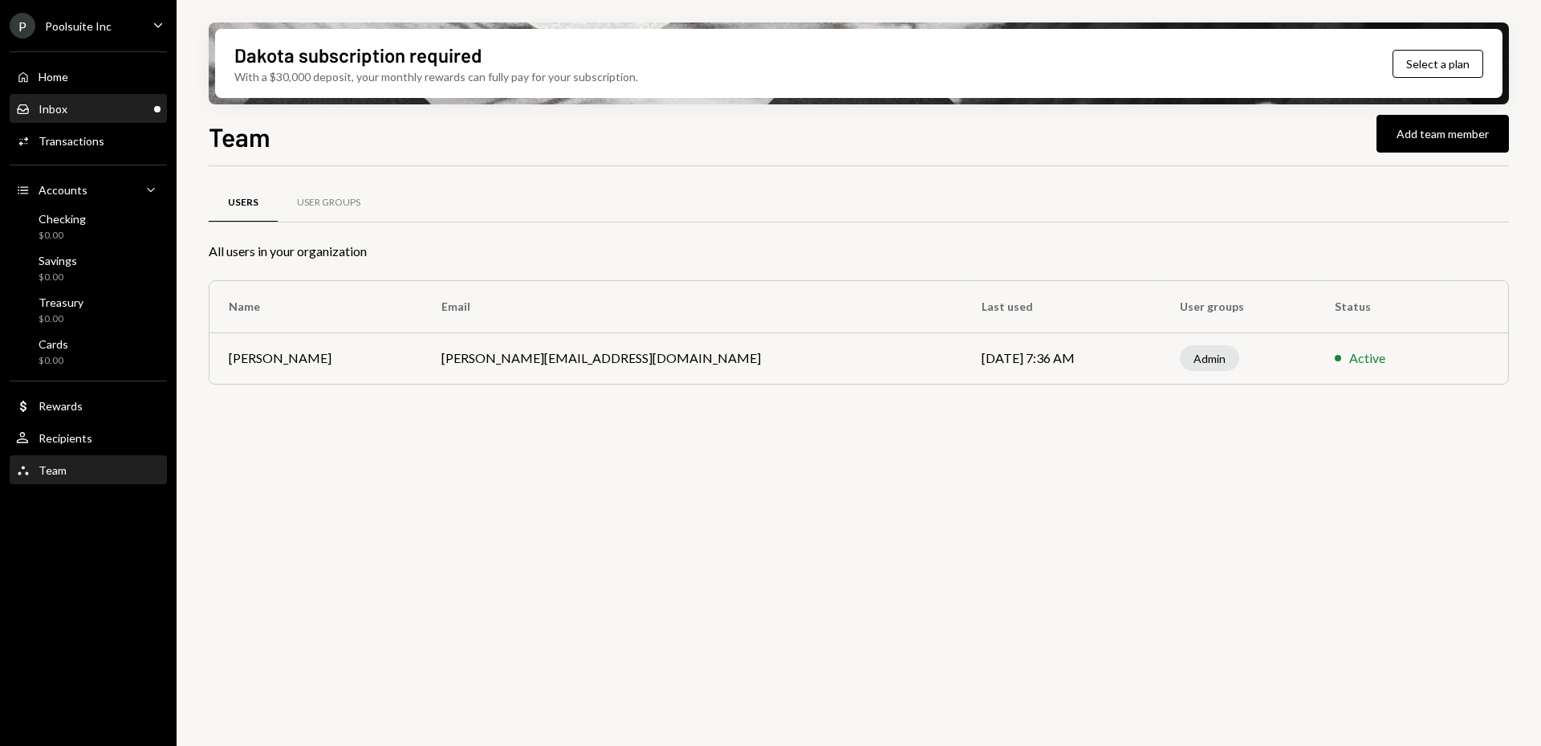
click at [62, 108] on div "Inbox" at bounding box center [53, 109] width 29 height 14
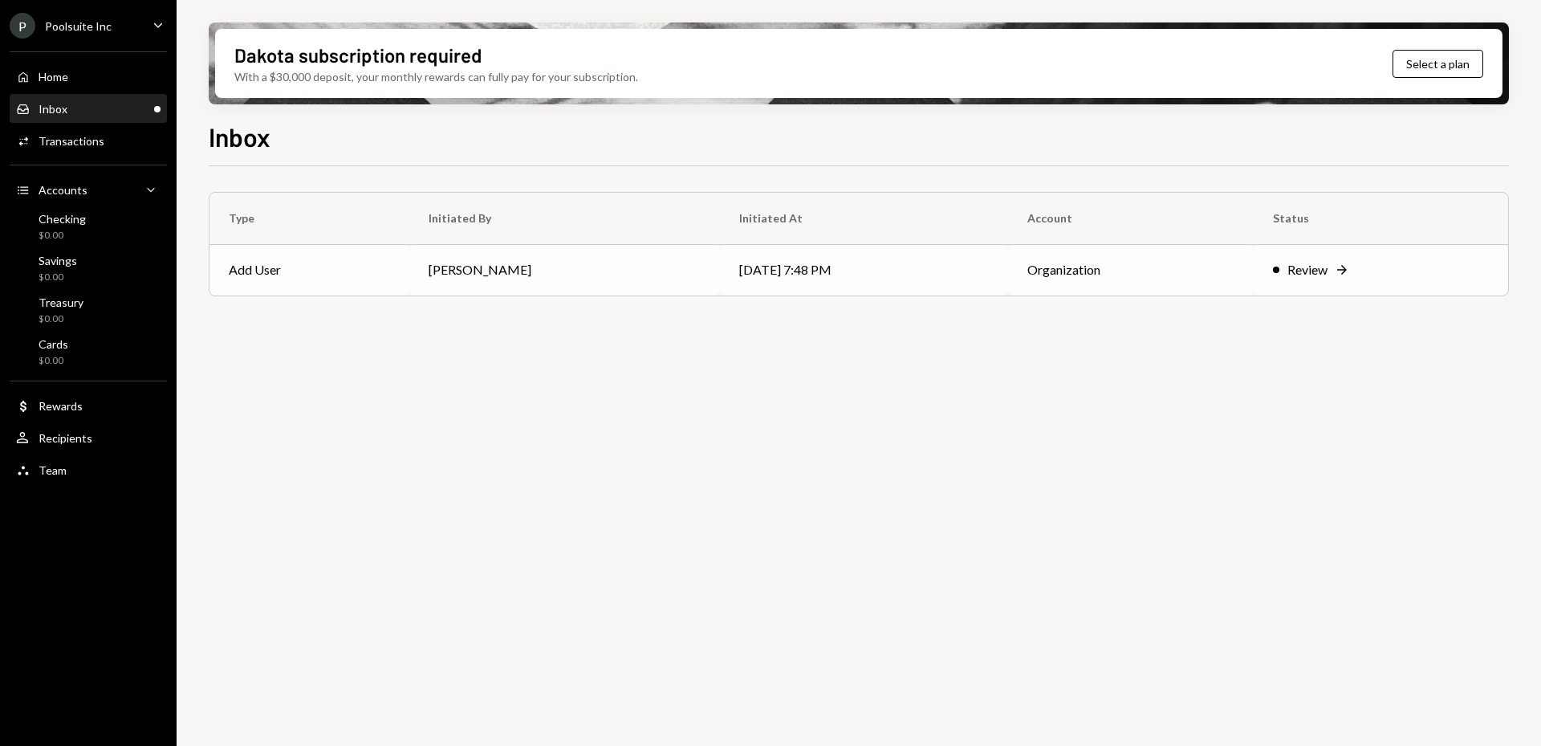
click at [681, 283] on td "Christine Kearney" at bounding box center [564, 269] width 311 height 51
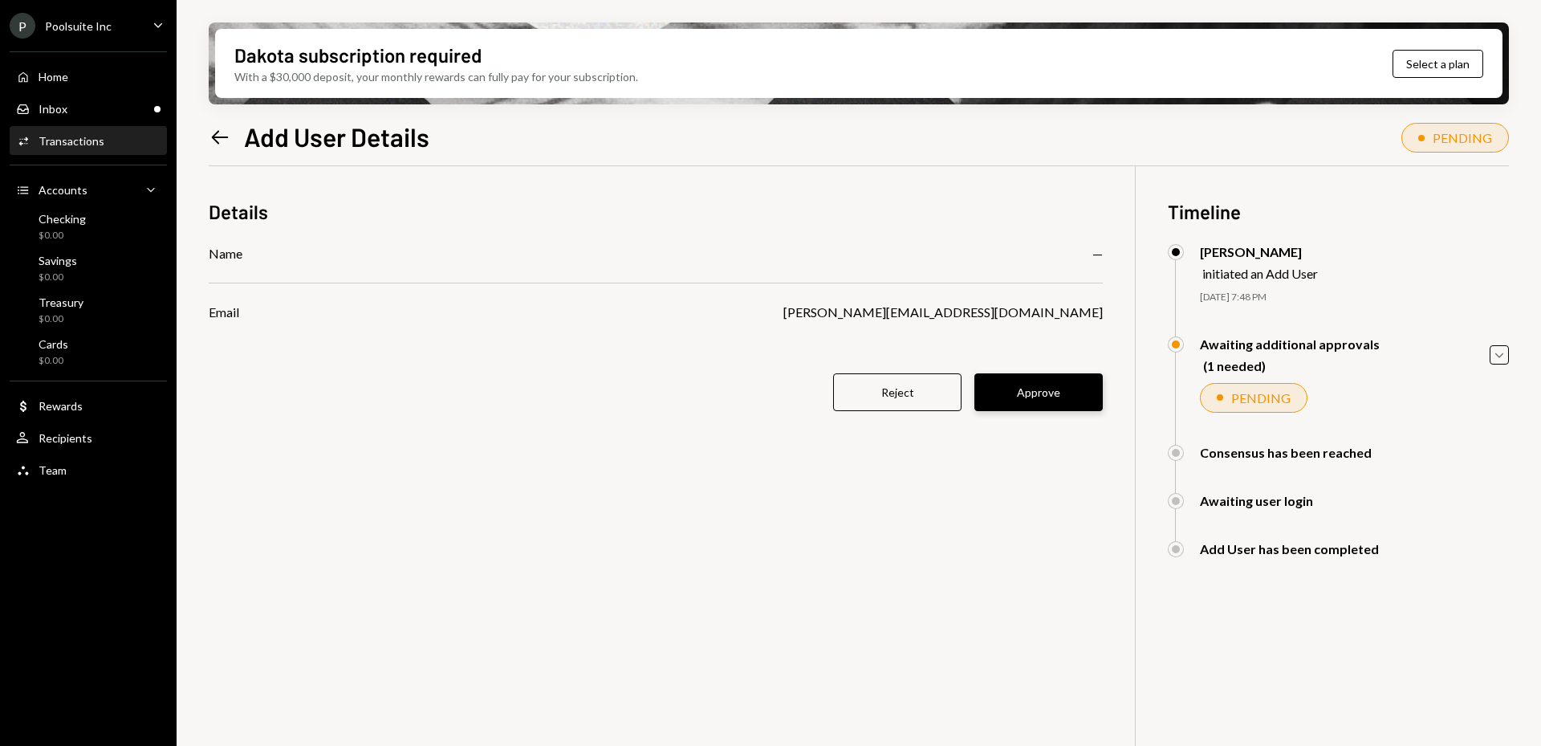
click at [1056, 391] on button "Approve" at bounding box center [1039, 392] width 128 height 38
